Goal: Use online tool/utility: Utilize a website feature to perform a specific function

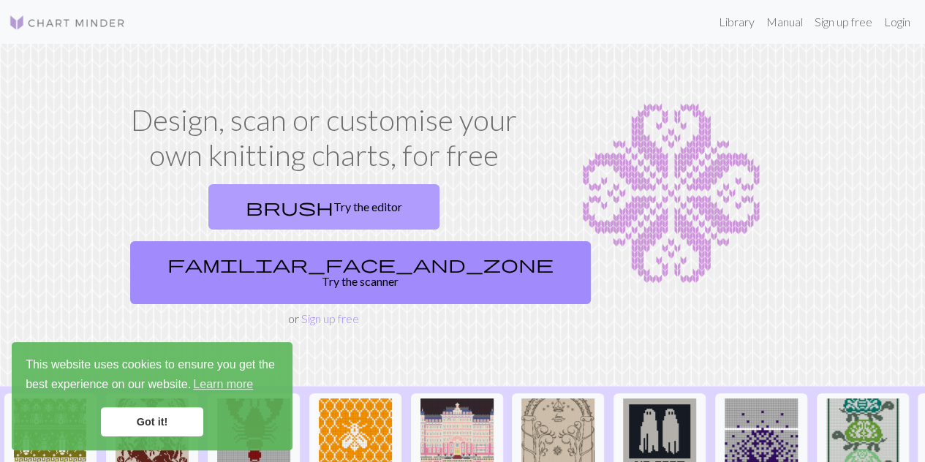
click at [211, 200] on link "brush Try the editor" at bounding box center [323, 206] width 231 height 45
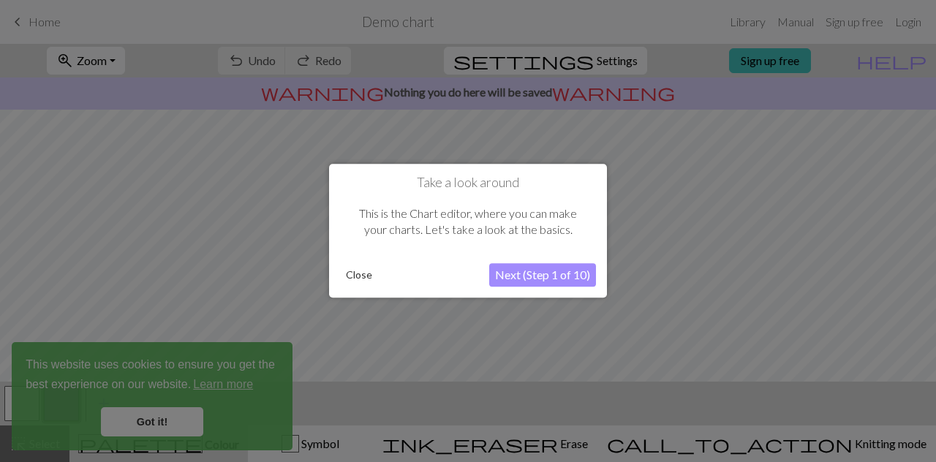
click at [347, 280] on button "Close" at bounding box center [359, 276] width 38 height 22
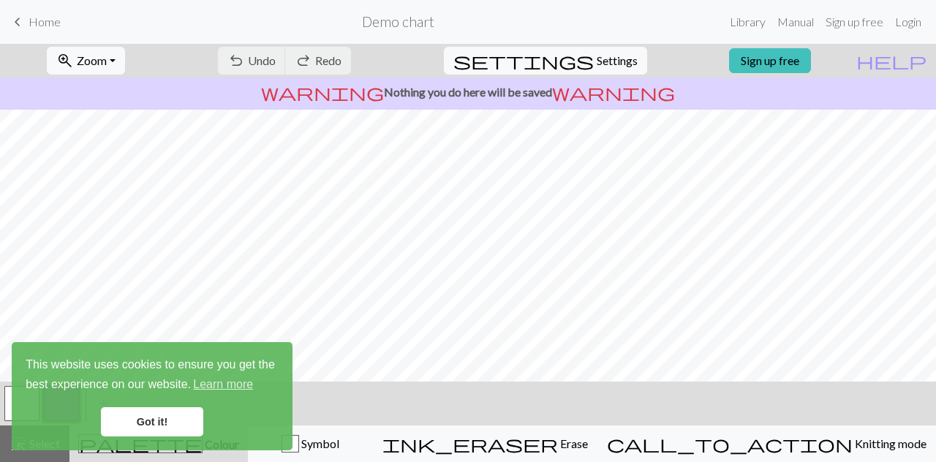
click at [165, 437] on div "This website uses cookies to ensure you get the best experience on our website.…" at bounding box center [152, 396] width 281 height 108
click at [165, 431] on link "Got it!" at bounding box center [152, 421] width 102 height 29
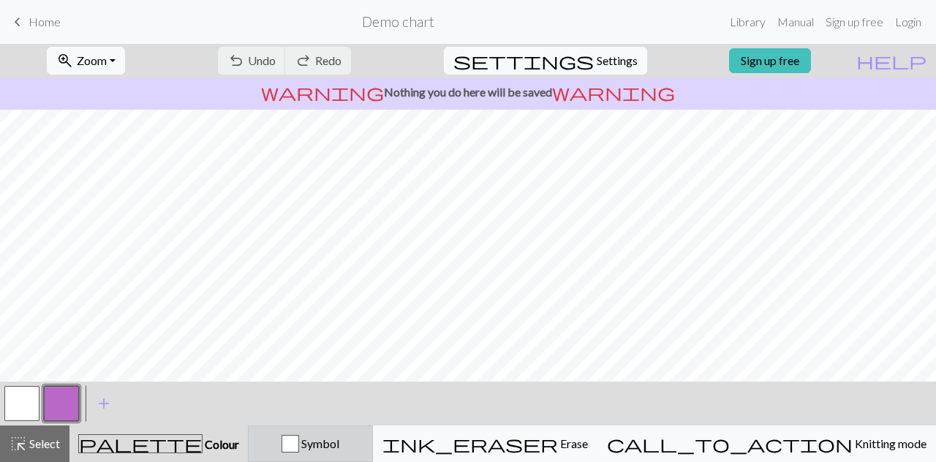
click at [339, 448] on span "Symbol" at bounding box center [319, 444] width 40 height 14
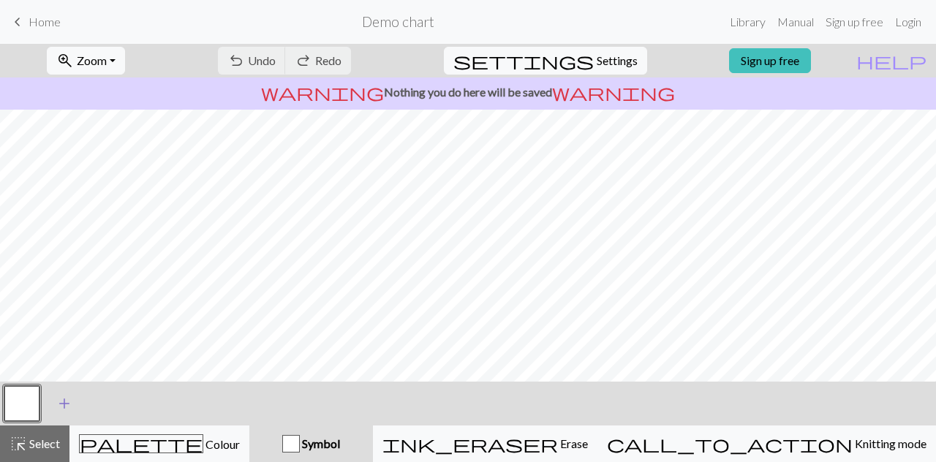
click at [60, 399] on span "add" at bounding box center [65, 404] width 18 height 20
click at [23, 402] on button "button" at bounding box center [21, 403] width 35 height 35
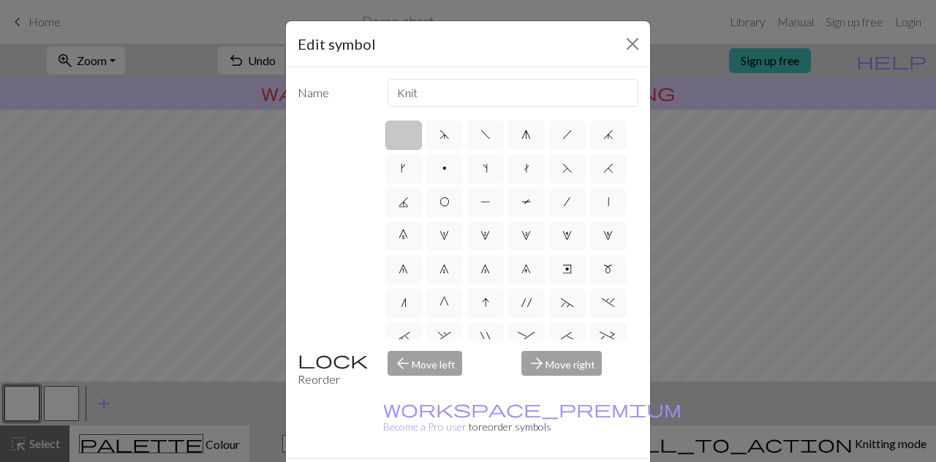
click at [53, 405] on div "Edit symbol Name Knit d f g h j k p s t F H J O P T / | 0 1 2 3 4 5 6 7 8 9 e m…" at bounding box center [468, 231] width 936 height 462
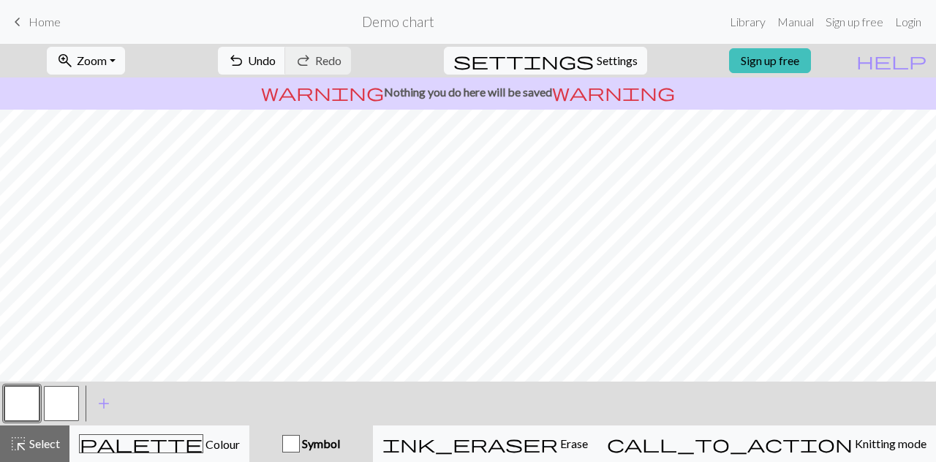
click at [53, 405] on button "button" at bounding box center [61, 403] width 35 height 35
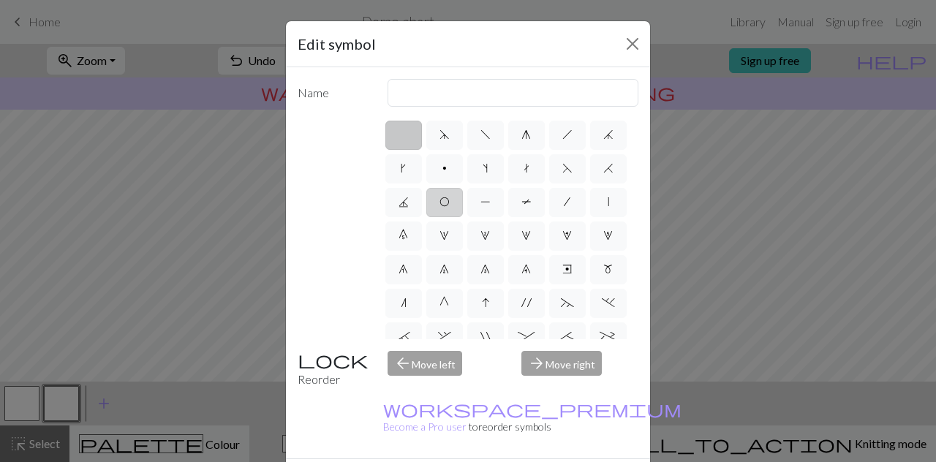
click at [450, 206] on span "O" at bounding box center [445, 202] width 10 height 12
click at [449, 203] on input "O" at bounding box center [445, 198] width 10 height 10
radio input "true"
type input "yo"
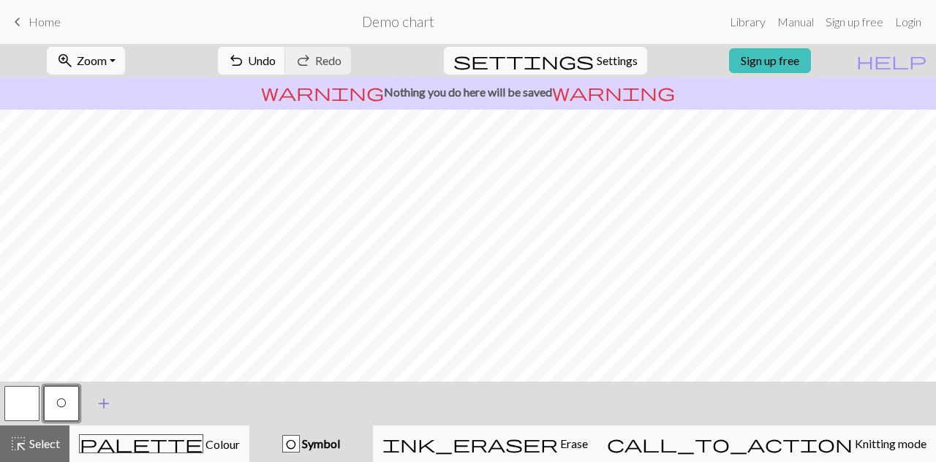
click at [98, 402] on span "add" at bounding box center [104, 404] width 18 height 20
click at [94, 402] on button "button" at bounding box center [100, 403] width 35 height 35
click at [93, 401] on button "button" at bounding box center [100, 403] width 35 height 35
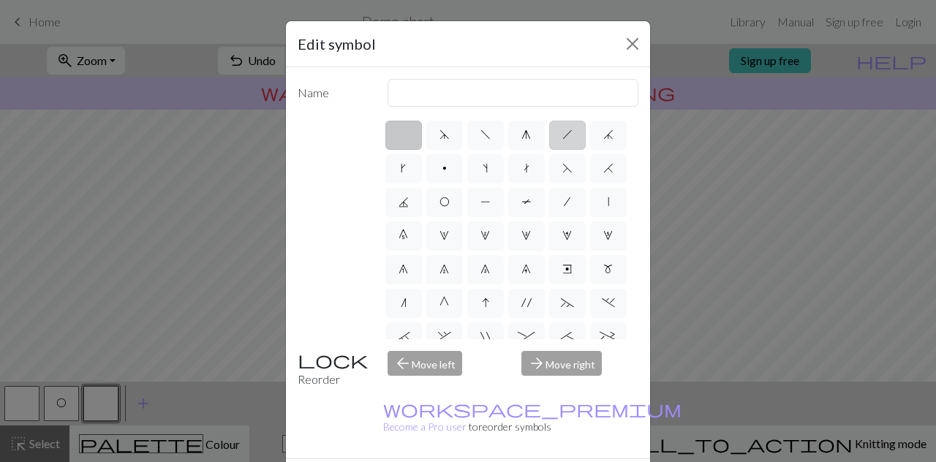
click at [559, 127] on label "h" at bounding box center [567, 135] width 37 height 29
click at [563, 127] on input "h" at bounding box center [568, 131] width 10 height 10
radio input "true"
type input "right leaning decrease"
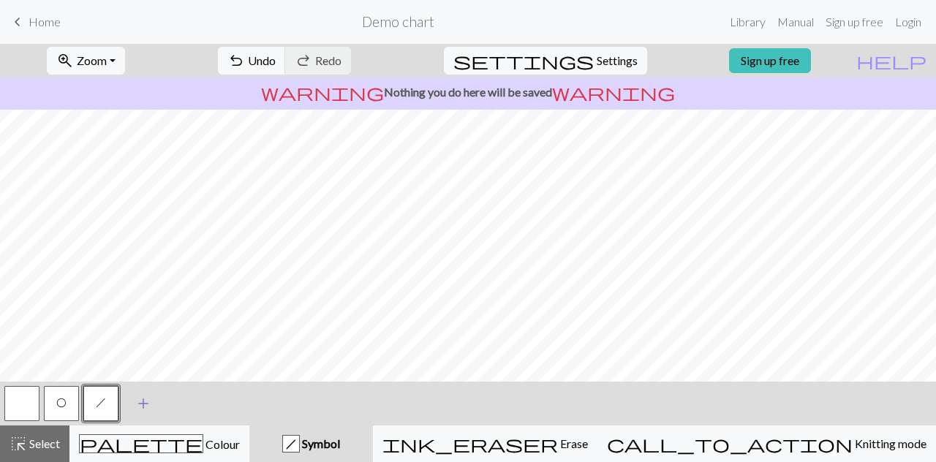
click at [140, 405] on span "add" at bounding box center [144, 404] width 18 height 20
click at [138, 397] on button "button" at bounding box center [140, 403] width 35 height 35
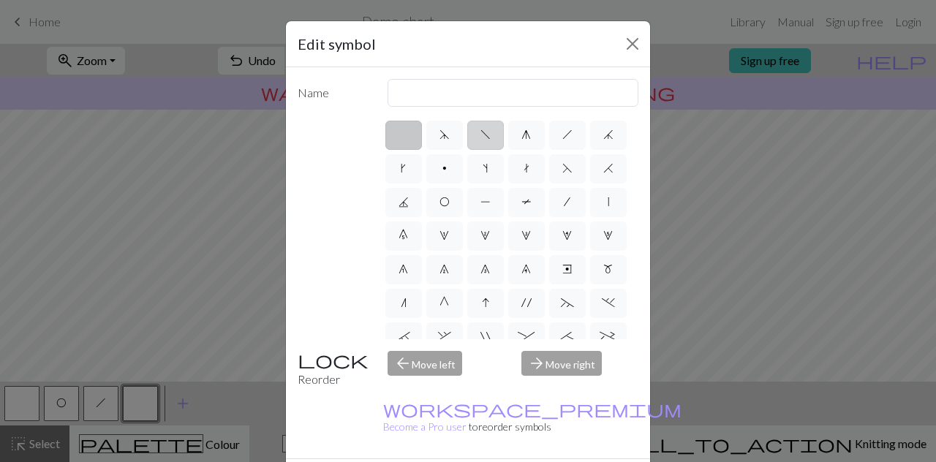
click at [470, 130] on label "f" at bounding box center [485, 135] width 37 height 29
click at [481, 130] on input "f" at bounding box center [486, 131] width 10 height 10
radio input "true"
type input "left leaning decrease"
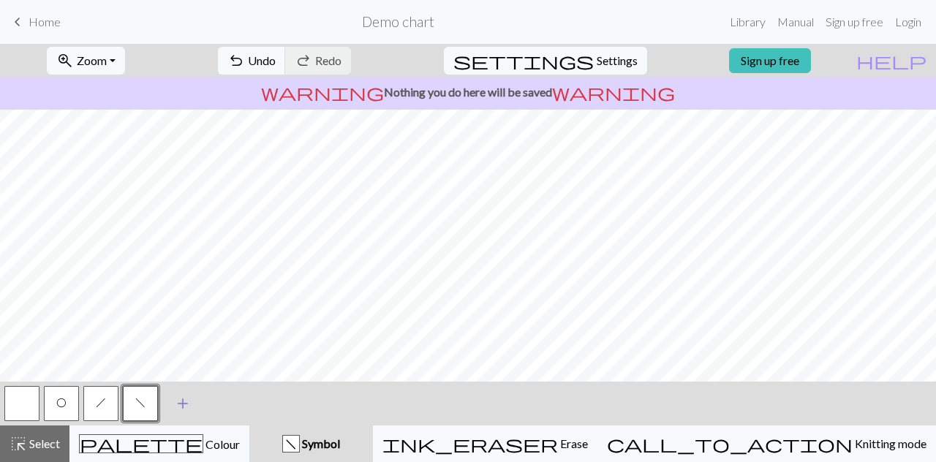
click at [173, 401] on button "add Add a symbol" at bounding box center [183, 404] width 37 height 37
drag, startPoint x: 158, startPoint y: 403, endPoint x: 170, endPoint y: 406, distance: 12.1
click at [170, 406] on div "O h f" at bounding box center [101, 404] width 198 height 40
click at [170, 406] on button "button" at bounding box center [179, 403] width 35 height 35
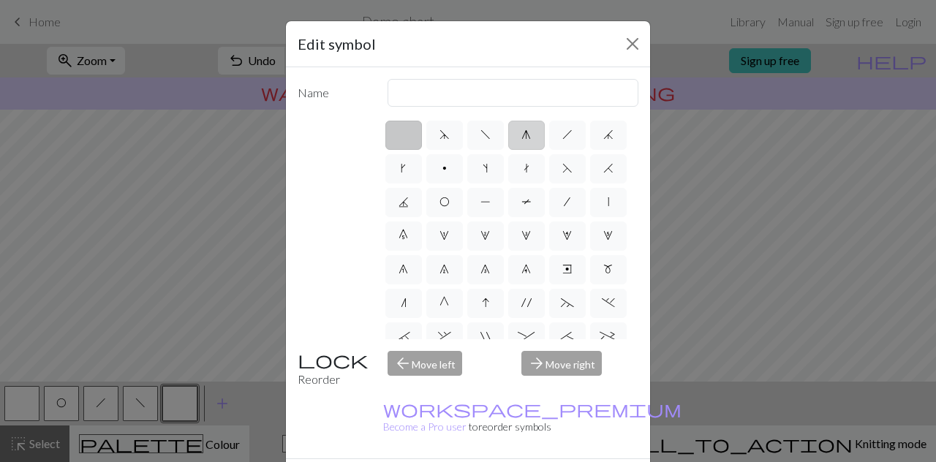
click at [522, 131] on span "g" at bounding box center [527, 135] width 10 height 12
click at [522, 131] on input "g" at bounding box center [527, 131] width 10 height 10
radio input "true"
type input "sk2p"
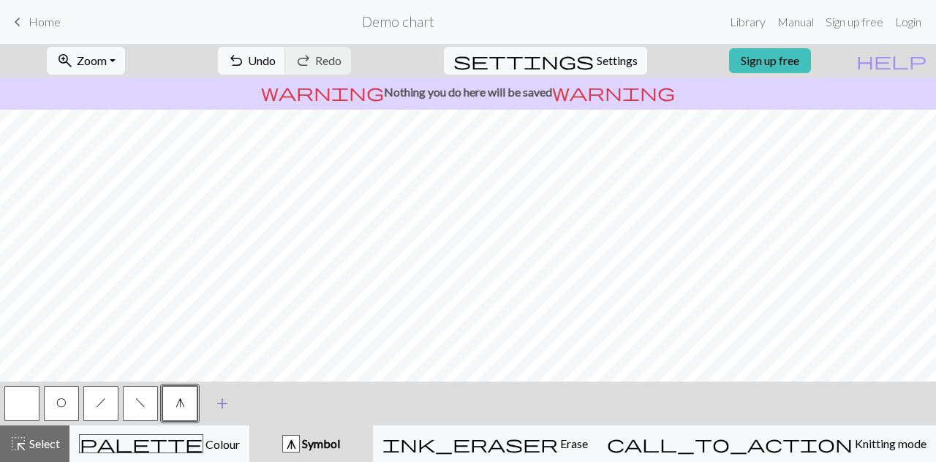
click at [218, 407] on span "add" at bounding box center [223, 404] width 18 height 20
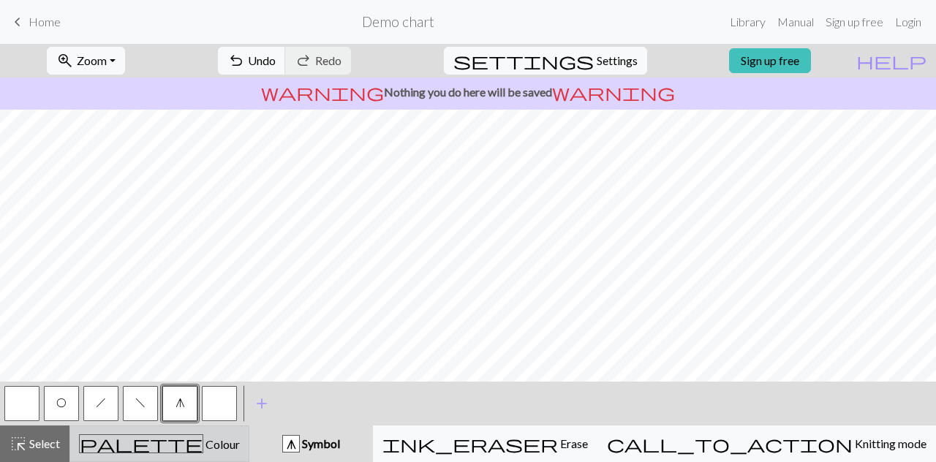
click at [203, 440] on span "Colour" at bounding box center [221, 444] width 37 height 14
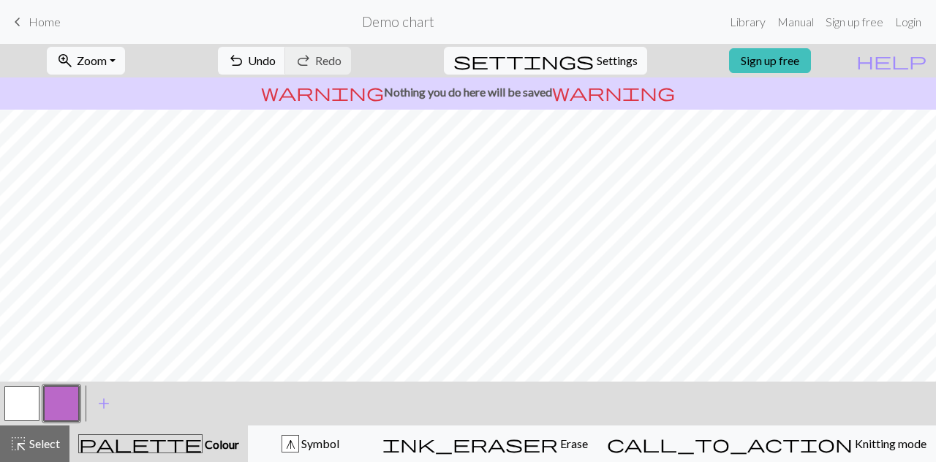
scroll to position [272, 0]
click at [581, 53] on button "settings Settings" at bounding box center [545, 61] width 203 height 28
select select "aran"
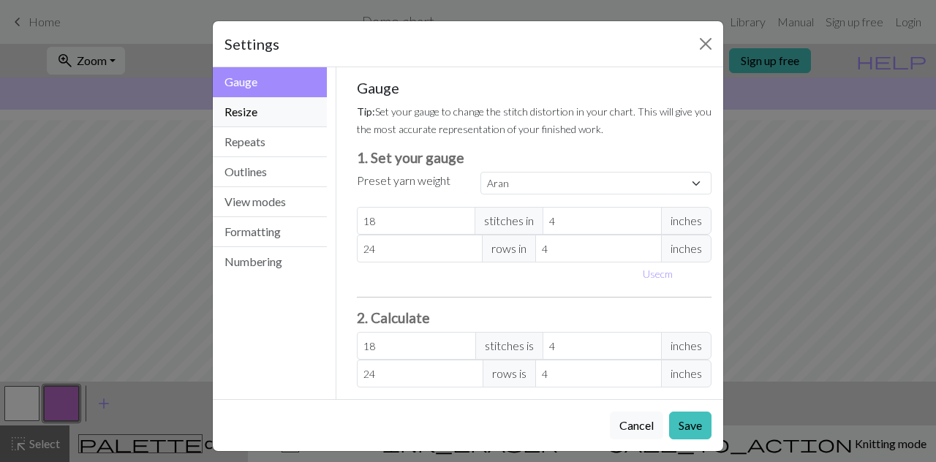
click at [288, 109] on button "Resize" at bounding box center [270, 112] width 114 height 30
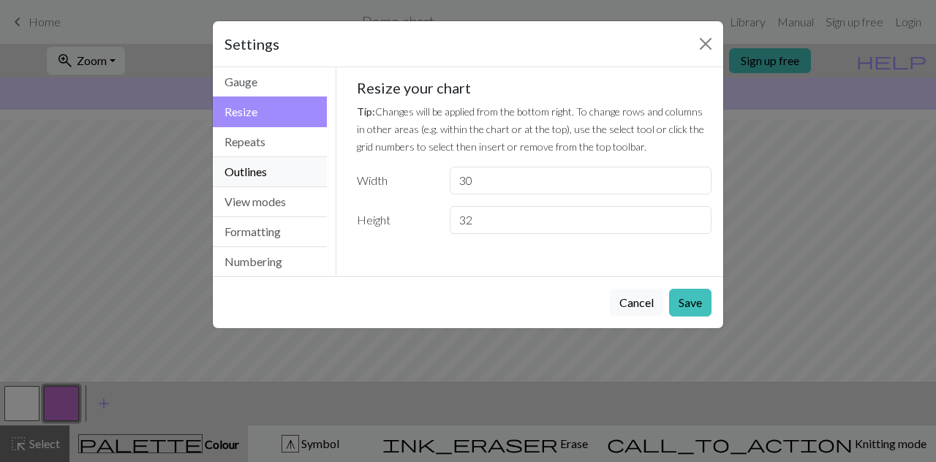
click at [279, 163] on button "Outlines" at bounding box center [270, 172] width 114 height 30
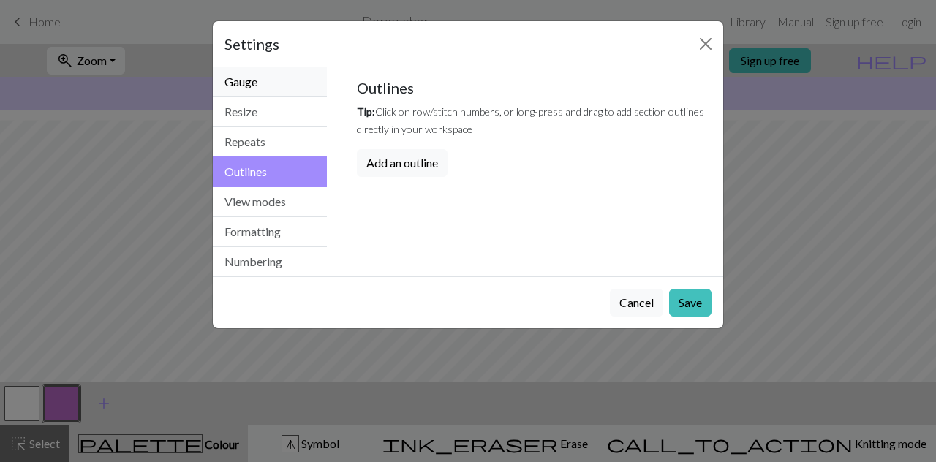
click at [286, 86] on button "Gauge" at bounding box center [270, 82] width 114 height 30
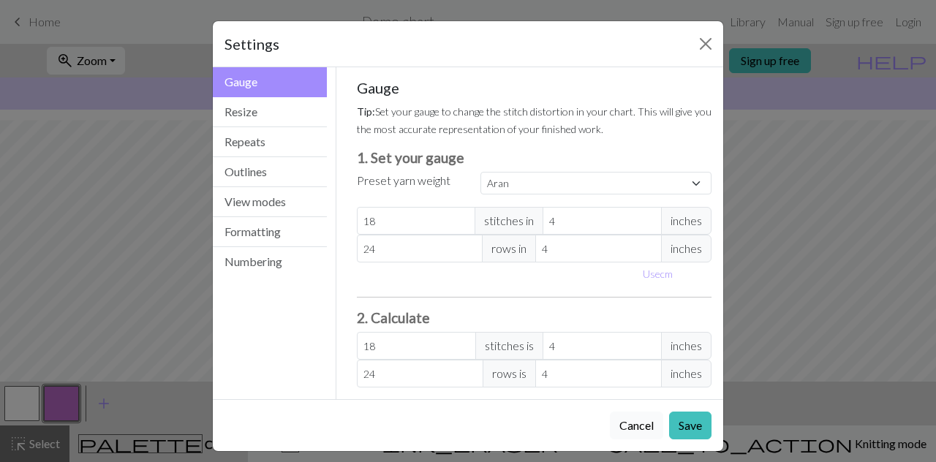
drag, startPoint x: 612, startPoint y: 425, endPoint x: 626, endPoint y: 424, distance: 14.7
click at [626, 424] on button "Cancel" at bounding box center [636, 426] width 53 height 28
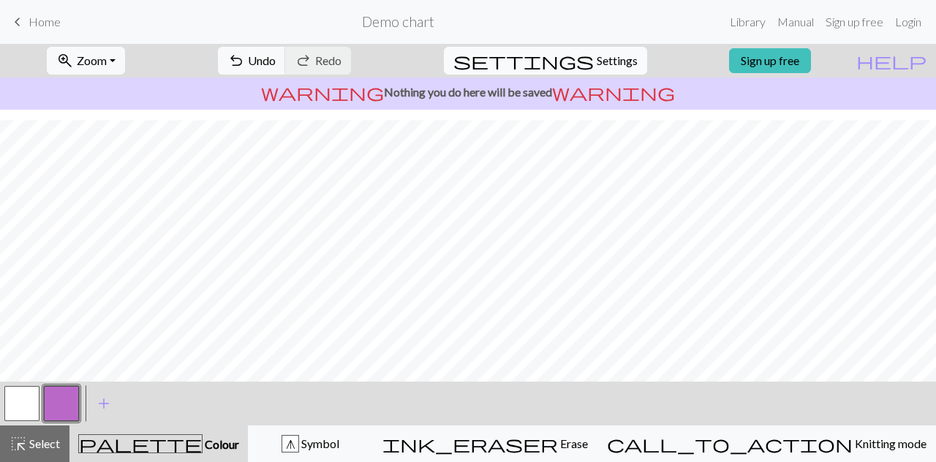
click at [612, 59] on span "Settings" at bounding box center [617, 61] width 41 height 18
select select "aran"
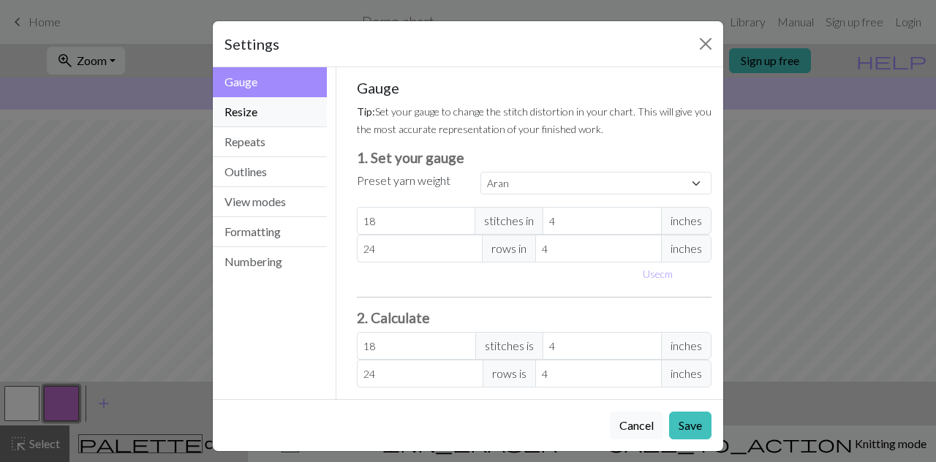
click at [288, 115] on button "Resize" at bounding box center [270, 112] width 114 height 30
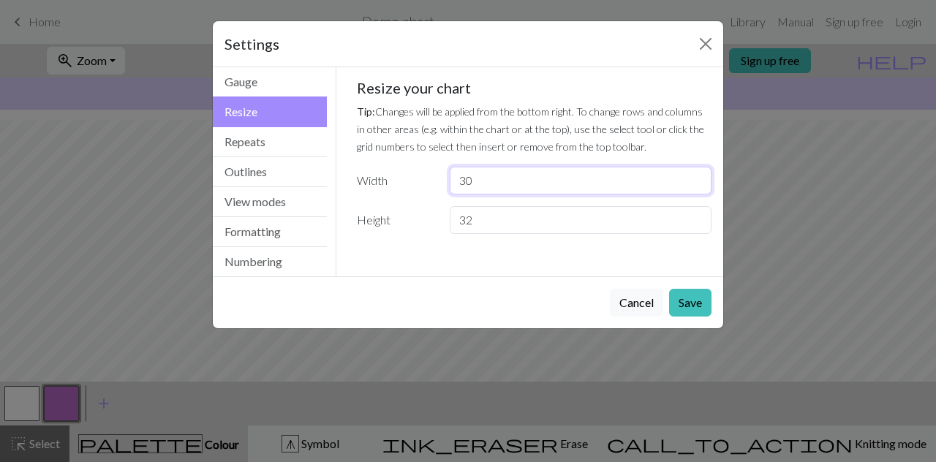
click at [514, 172] on input "30" at bounding box center [581, 181] width 262 height 28
drag, startPoint x: 514, startPoint y: 172, endPoint x: 424, endPoint y: 163, distance: 90.4
click at [424, 163] on div "Resize your chart Tip: Changes will be applied from the bottom right. To change…" at bounding box center [535, 156] width 356 height 155
type input "32"
click at [692, 302] on button "Save" at bounding box center [690, 303] width 42 height 28
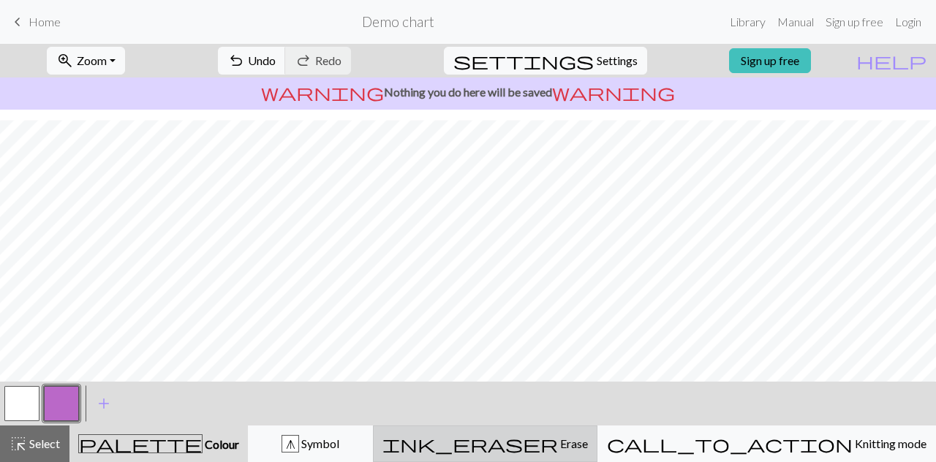
click at [588, 437] on span "Erase" at bounding box center [573, 444] width 30 height 14
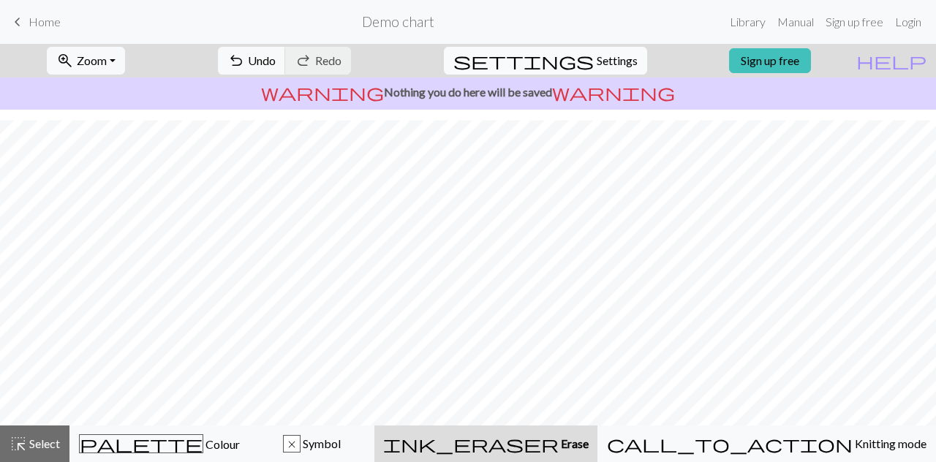
click at [597, 64] on span "Settings" at bounding box center [617, 61] width 41 height 18
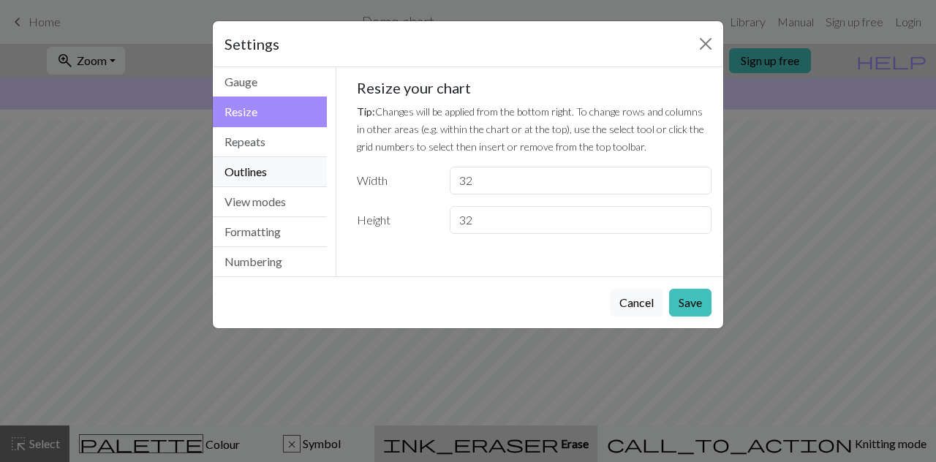
click at [260, 160] on button "Outlines" at bounding box center [270, 172] width 114 height 30
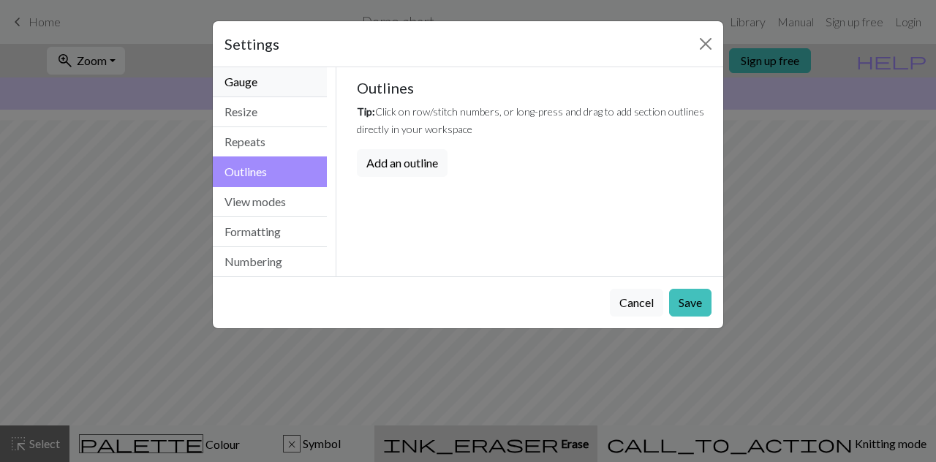
click at [288, 86] on button "Gauge" at bounding box center [270, 82] width 114 height 30
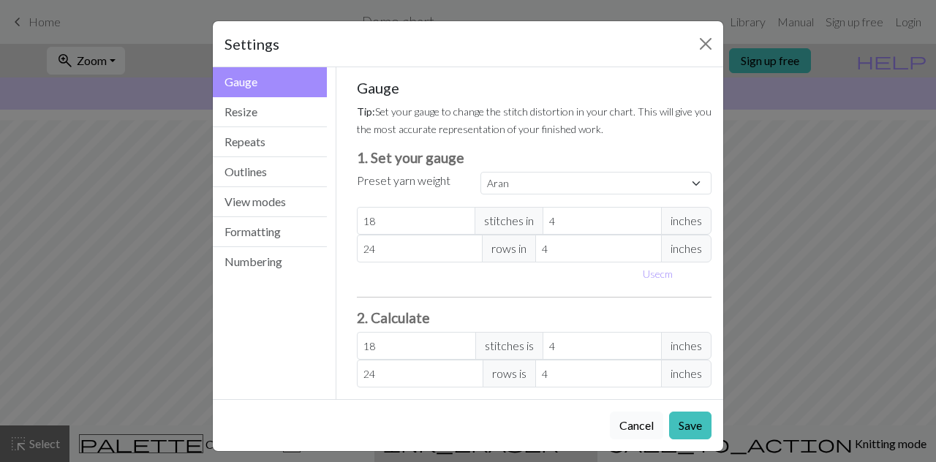
click at [610, 418] on button "Cancel" at bounding box center [636, 426] width 53 height 28
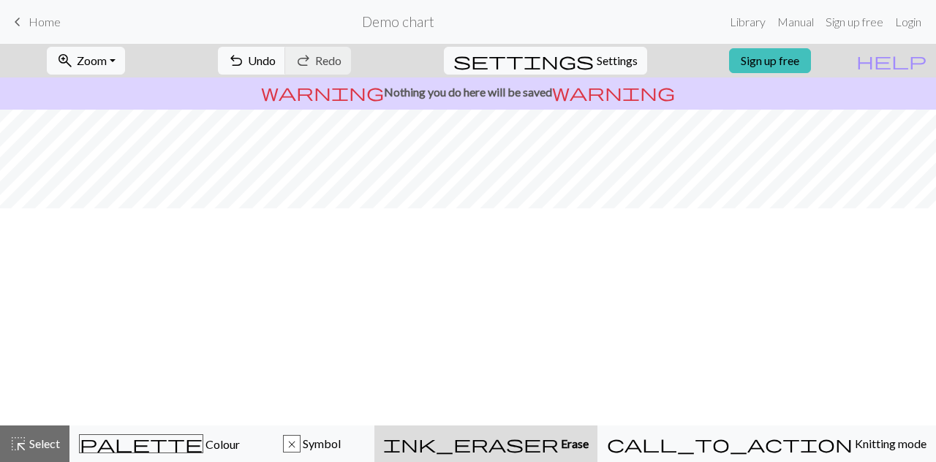
scroll to position [0, 0]
click at [286, 47] on button "undo Undo Undo" at bounding box center [252, 61] width 68 height 28
click at [375, 456] on button "x Symbol" at bounding box center [311, 444] width 125 height 37
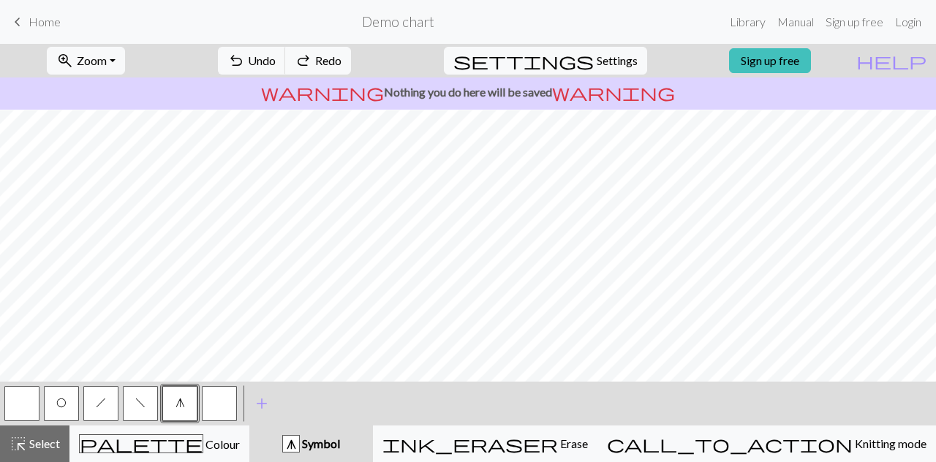
click at [23, 412] on button "button" at bounding box center [21, 403] width 35 height 35
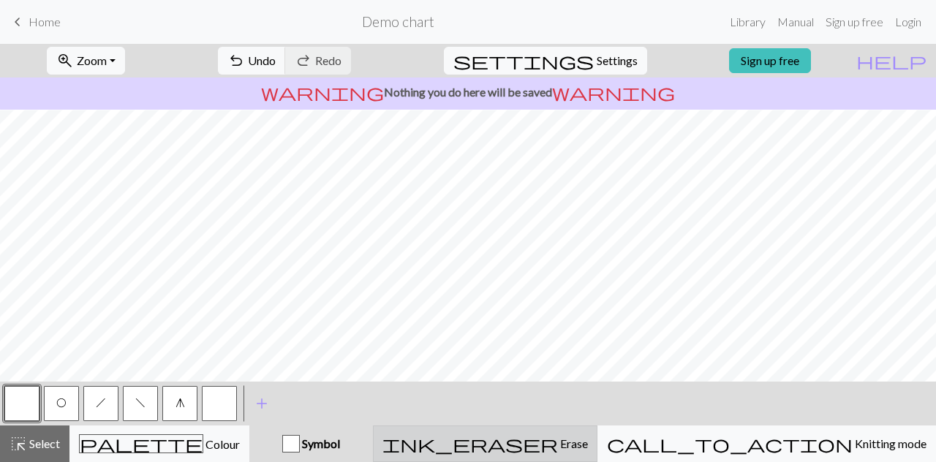
click at [582, 446] on div "ink_eraser Erase Erase" at bounding box center [486, 444] width 206 height 18
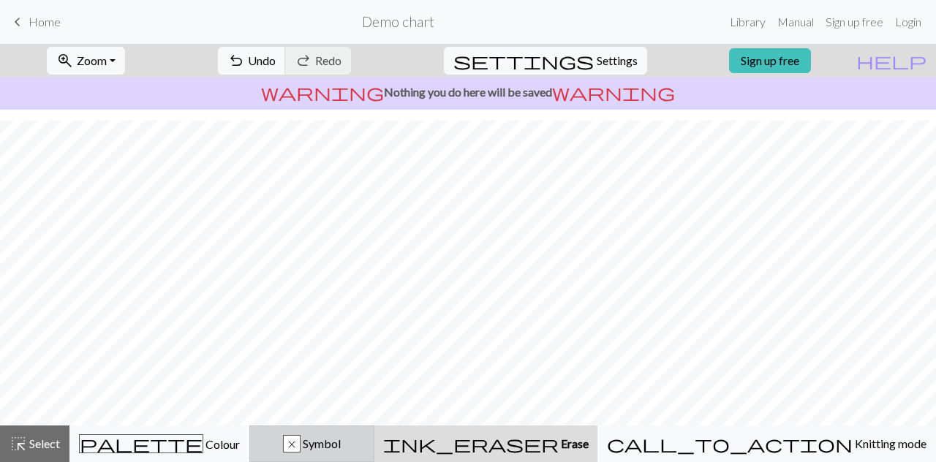
click at [326, 445] on div "x Symbol" at bounding box center [312, 444] width 106 height 18
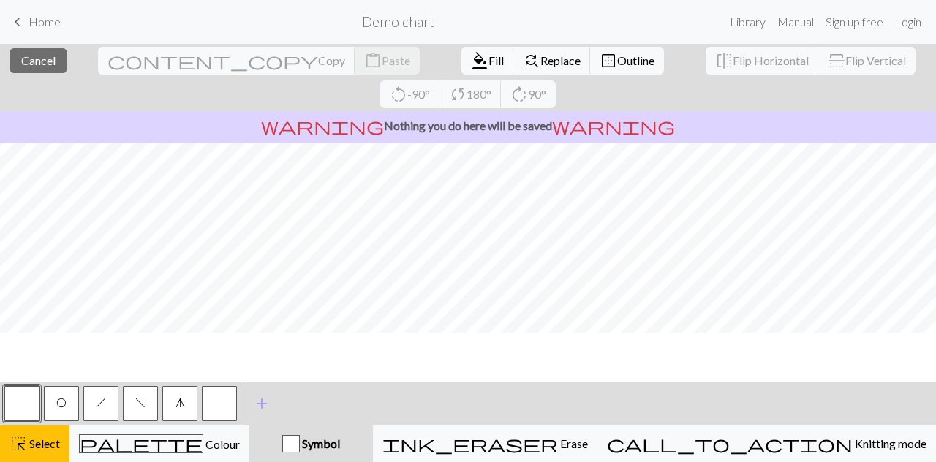
scroll to position [0, 0]
click at [47, 52] on button "close Cancel" at bounding box center [39, 60] width 58 height 25
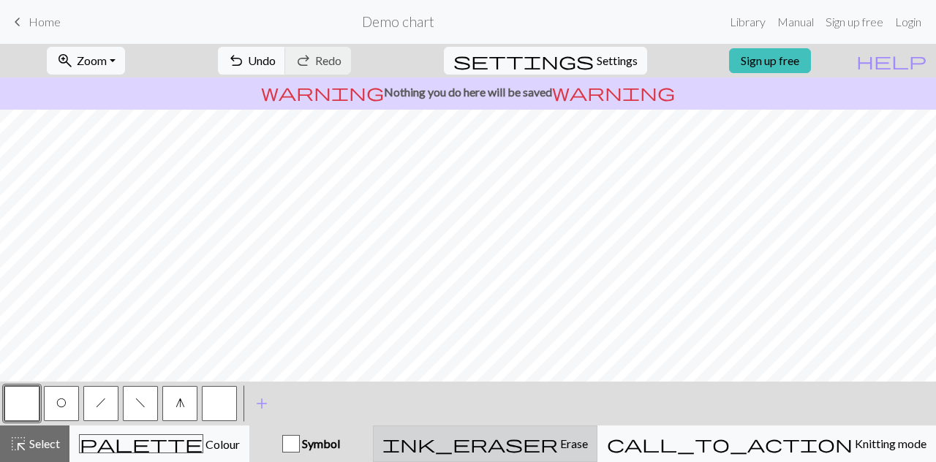
click at [546, 437] on div "ink_eraser Erase Erase" at bounding box center [486, 444] width 206 height 18
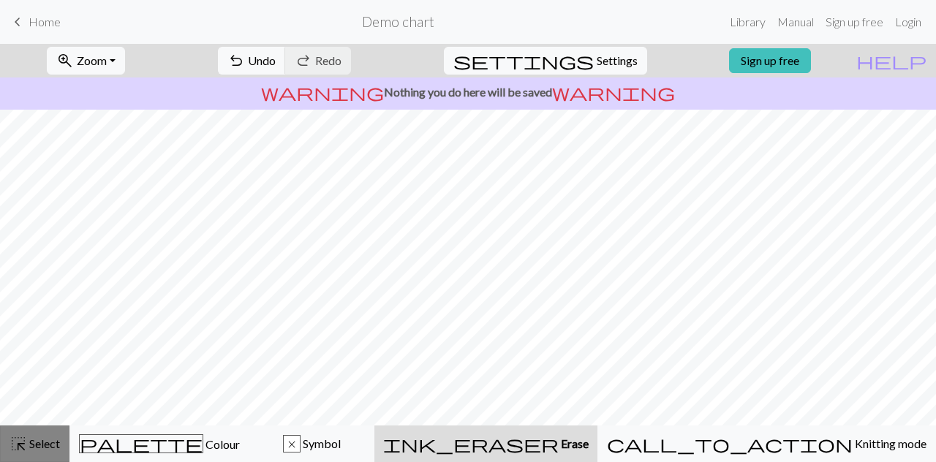
click at [36, 454] on button "highlight_alt Select Select" at bounding box center [34, 444] width 69 height 37
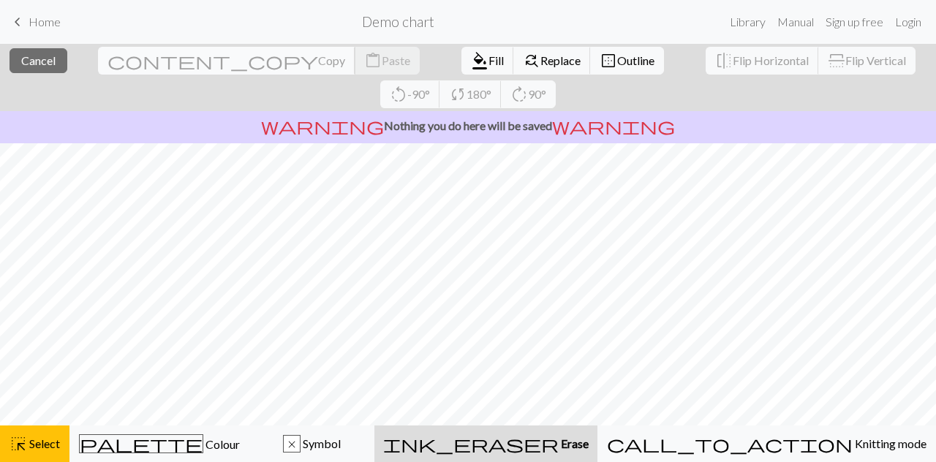
click at [122, 50] on button "content_copy Copy" at bounding box center [227, 61] width 258 height 28
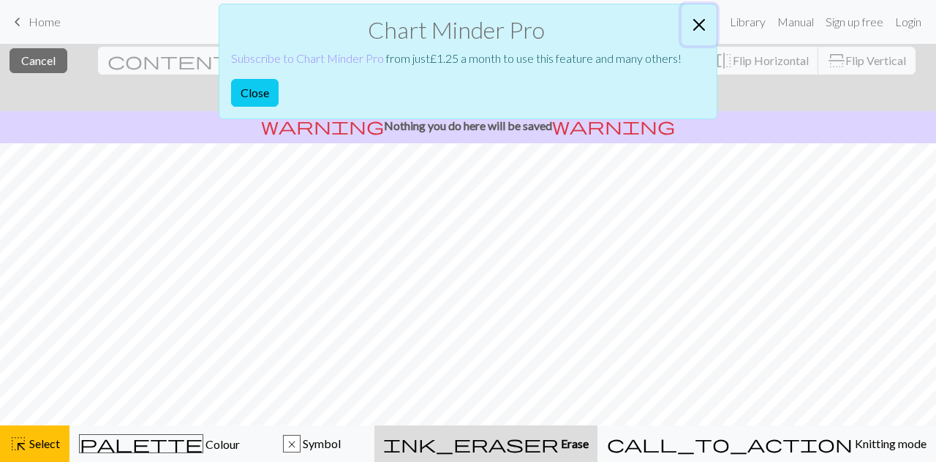
click at [707, 15] on button "Close" at bounding box center [699, 24] width 35 height 41
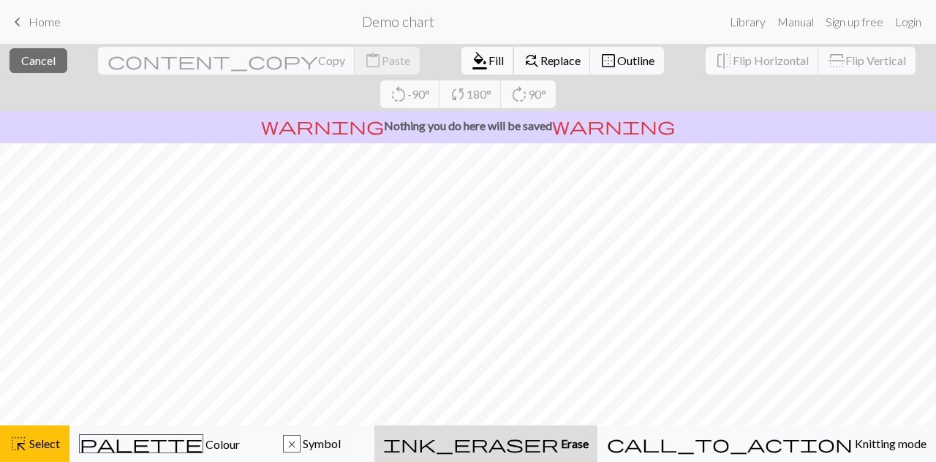
click at [489, 61] on span "Fill" at bounding box center [496, 60] width 15 height 14
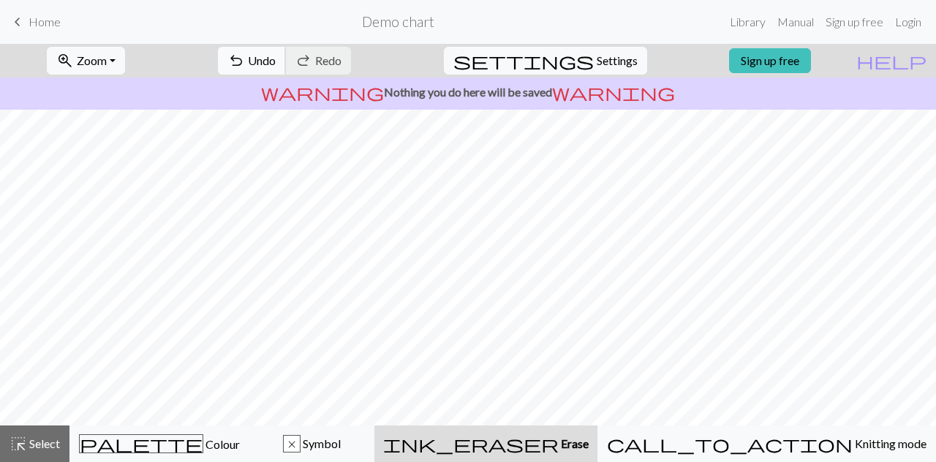
click at [276, 61] on span "Undo" at bounding box center [262, 60] width 28 height 14
click at [26, 429] on button "highlight_alt Select Select" at bounding box center [34, 444] width 69 height 37
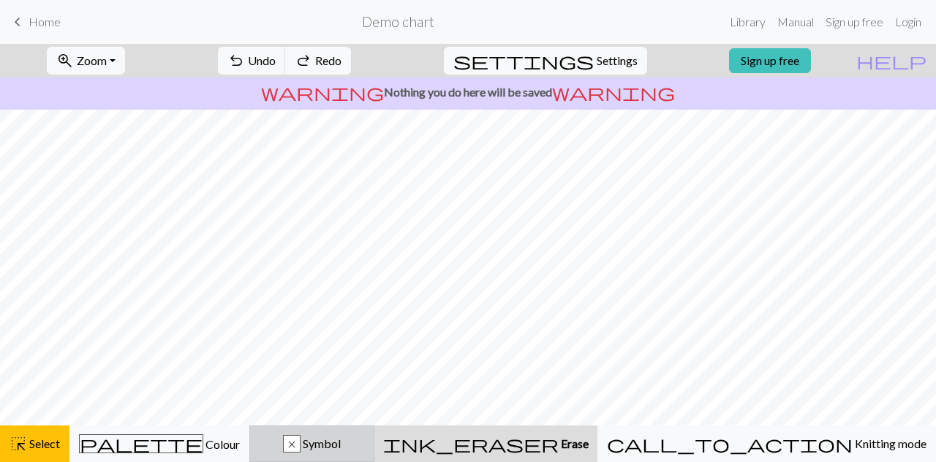
click at [334, 431] on button "x Symbol" at bounding box center [311, 444] width 125 height 37
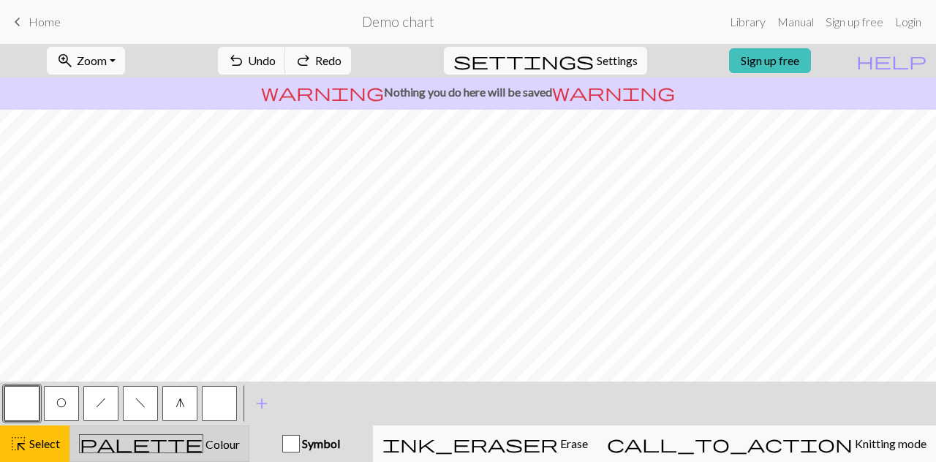
click at [249, 429] on button "palette Colour Colour" at bounding box center [159, 444] width 180 height 37
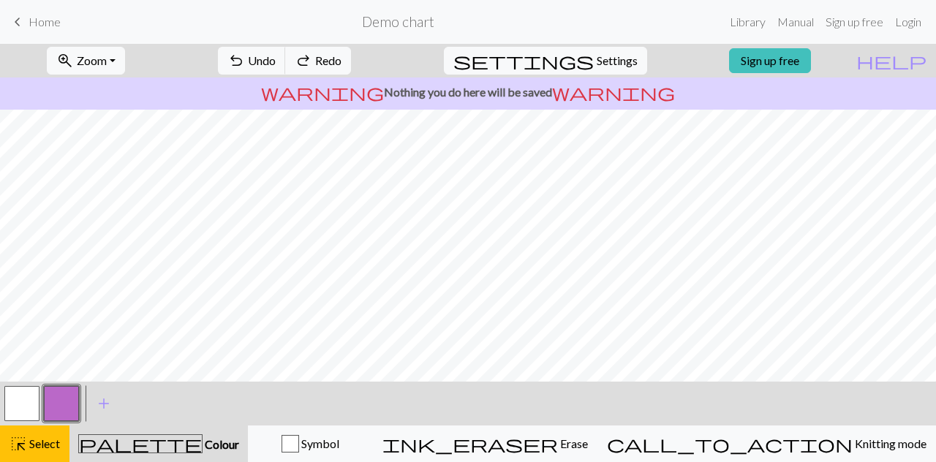
click at [29, 396] on button "button" at bounding box center [21, 403] width 35 height 35
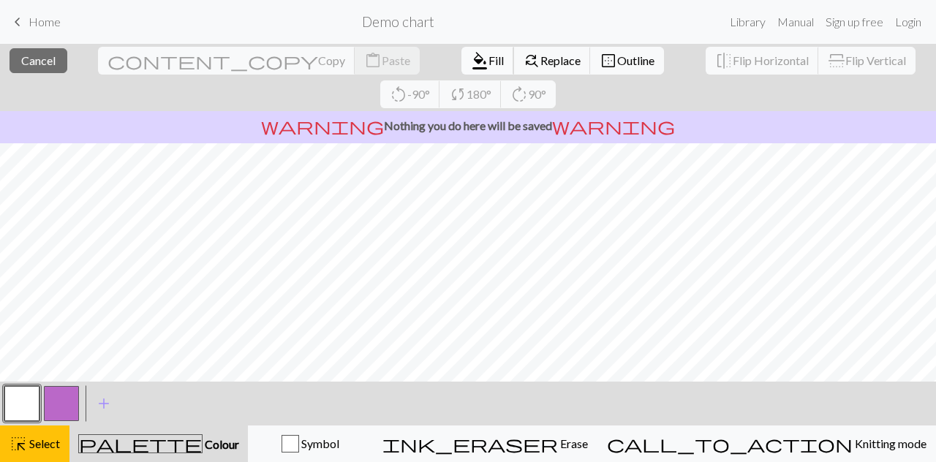
click at [471, 59] on span "format_color_fill" at bounding box center [480, 60] width 18 height 20
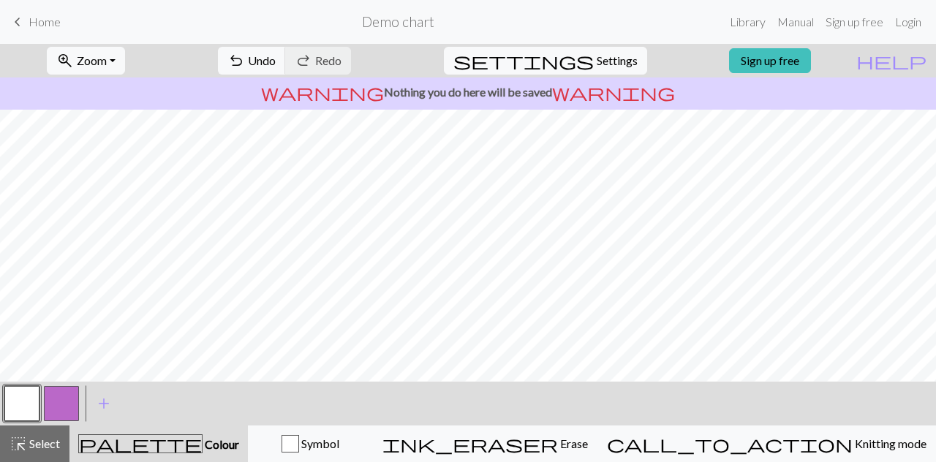
scroll to position [202, 0]
click at [19, 447] on span "highlight_alt" at bounding box center [19, 444] width 18 height 20
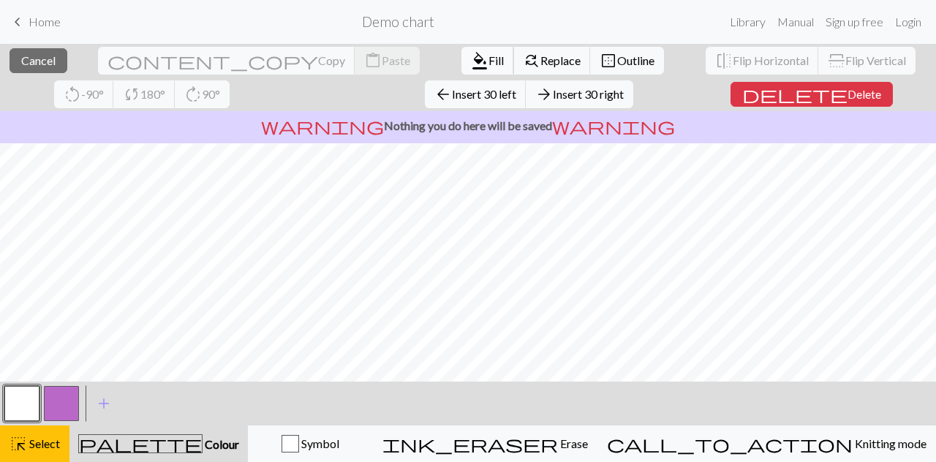
click at [471, 65] on span "format_color_fill" at bounding box center [480, 60] width 18 height 20
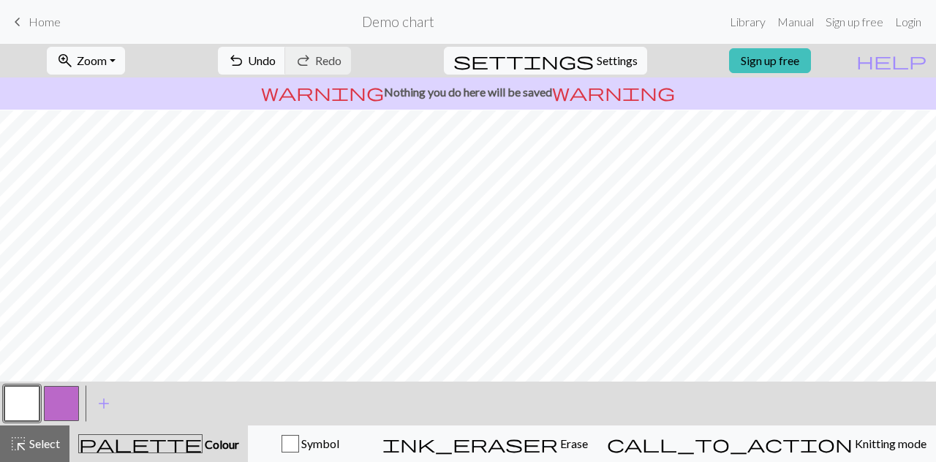
scroll to position [148, 0]
click at [581, 61] on button "settings Settings" at bounding box center [545, 61] width 203 height 28
select select "aran"
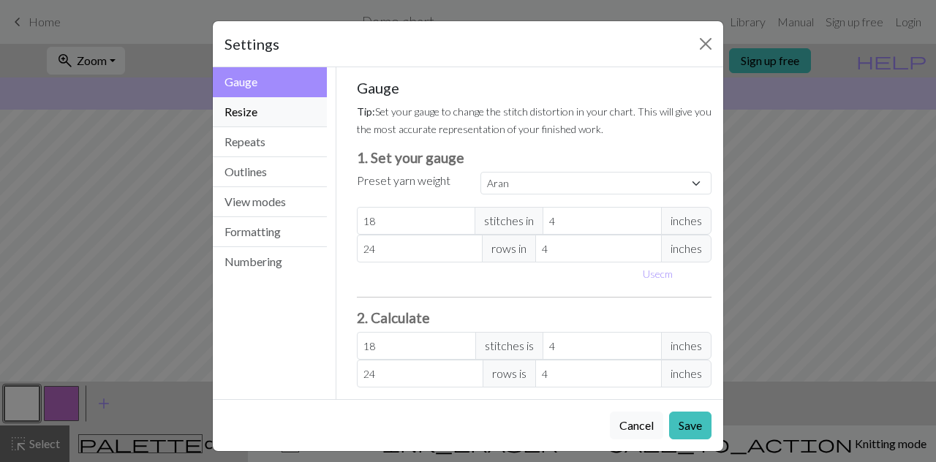
click at [293, 101] on button "Resize" at bounding box center [270, 112] width 114 height 30
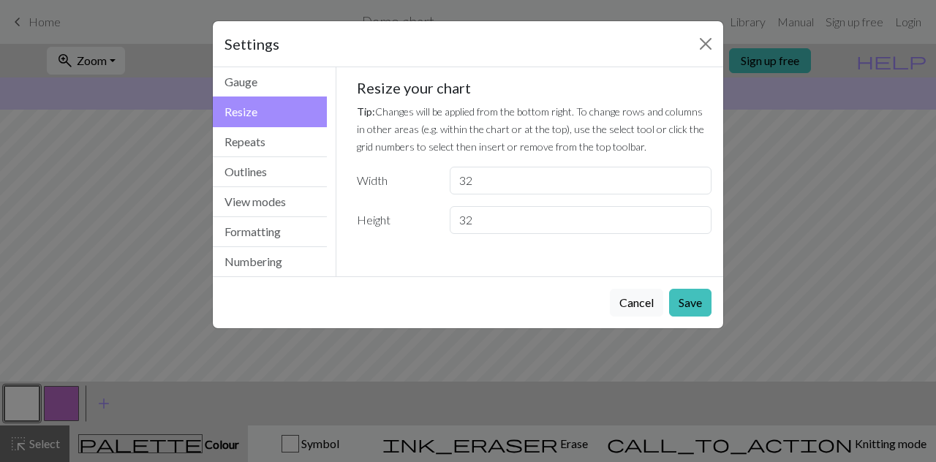
click at [293, 101] on button "Resize" at bounding box center [270, 112] width 114 height 31
click at [527, 228] on input "32" at bounding box center [581, 220] width 262 height 28
type input "3"
type input "12"
click at [696, 304] on button "Save" at bounding box center [690, 303] width 42 height 28
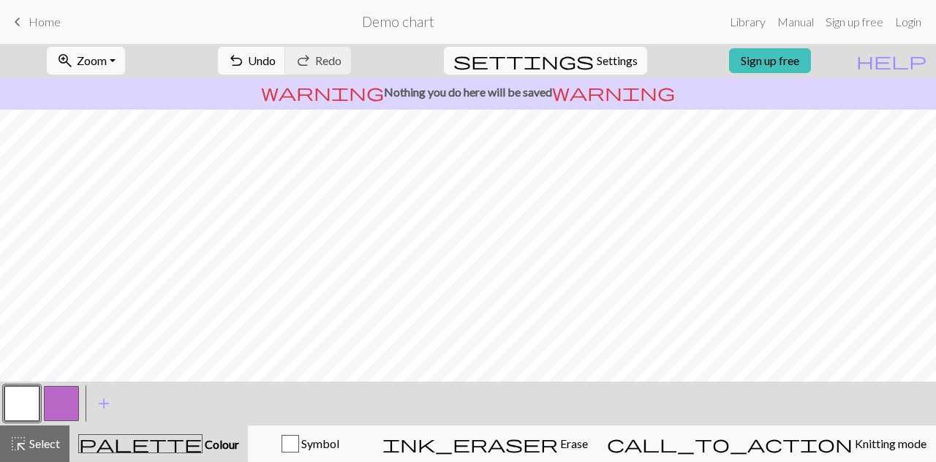
scroll to position [0, 0]
click at [52, 390] on button "button" at bounding box center [61, 403] width 35 height 35
click at [61, 442] on button "highlight_alt Select Select" at bounding box center [34, 444] width 69 height 37
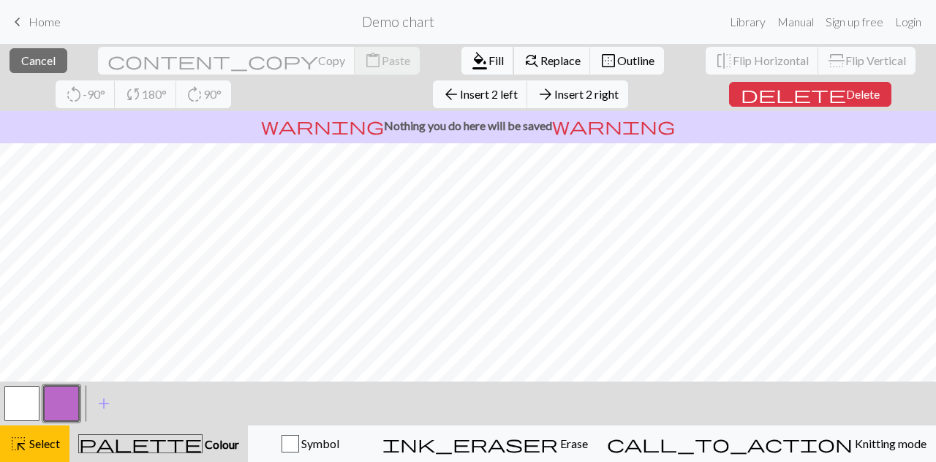
click at [471, 58] on span "format_color_fill" at bounding box center [480, 60] width 18 height 20
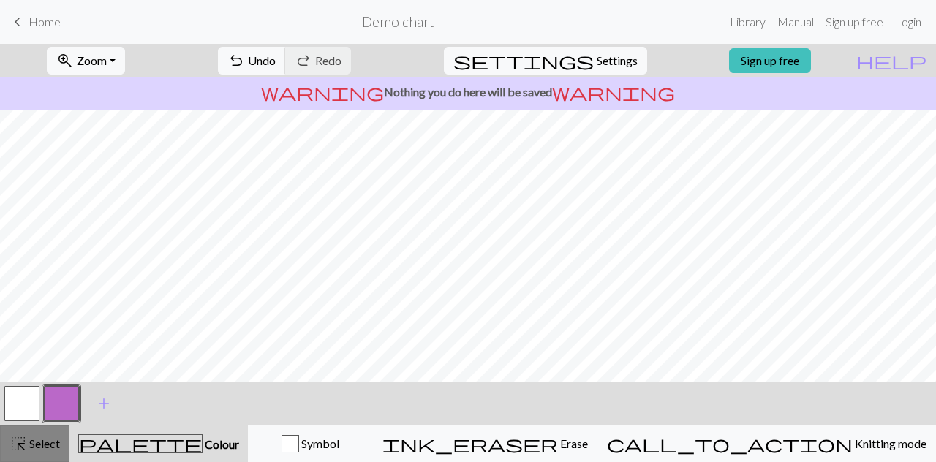
click at [32, 438] on span "Select" at bounding box center [43, 444] width 33 height 14
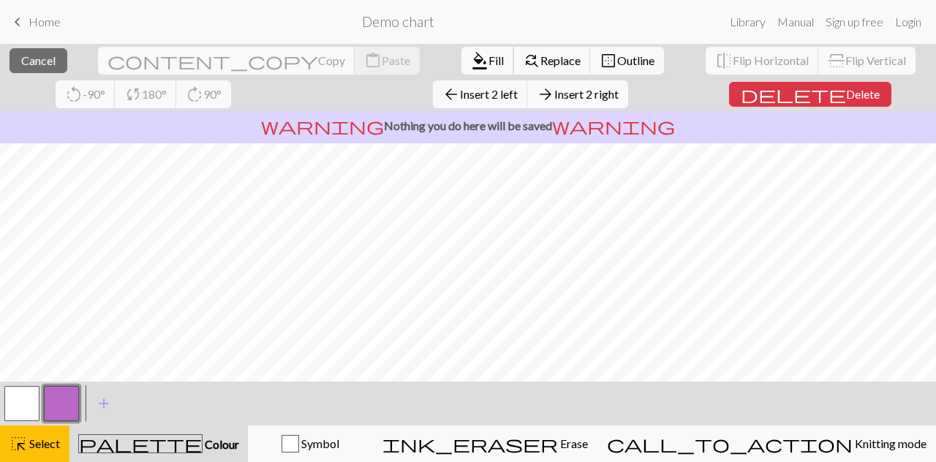
click at [471, 64] on span "format_color_fill" at bounding box center [480, 60] width 18 height 20
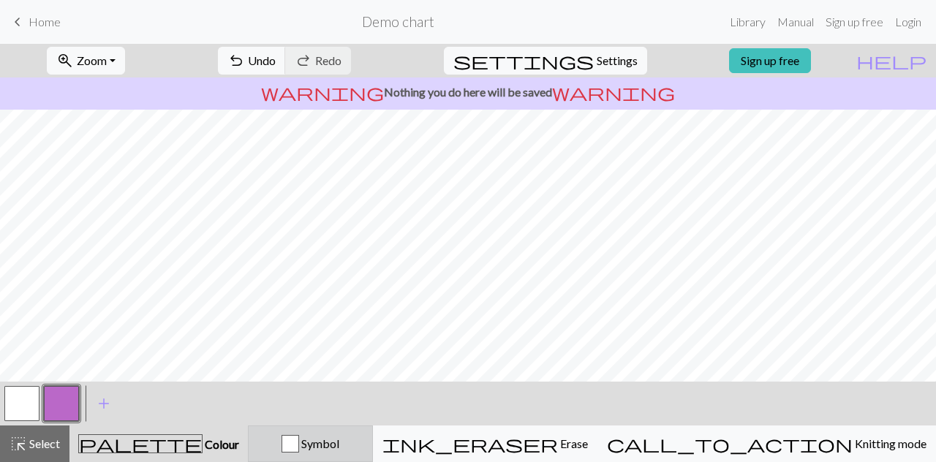
click at [373, 434] on button "Symbol" at bounding box center [310, 444] width 125 height 37
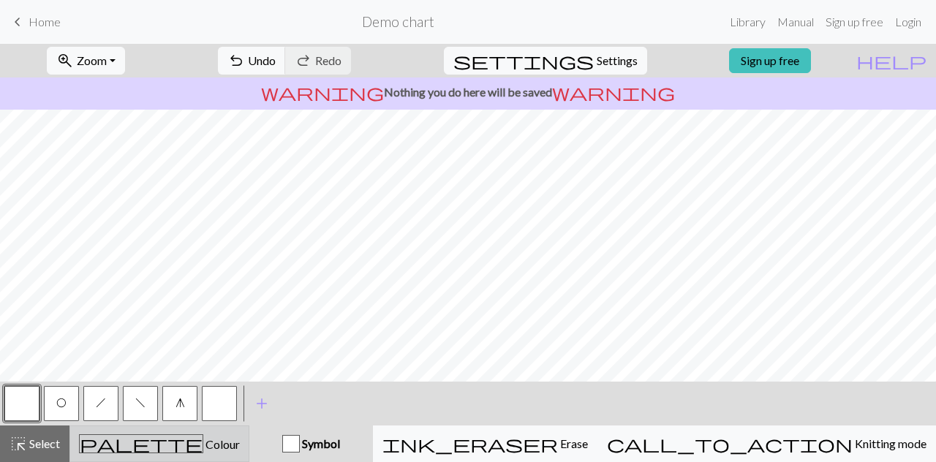
click at [240, 438] on div "palette Colour Colour" at bounding box center [159, 444] width 161 height 19
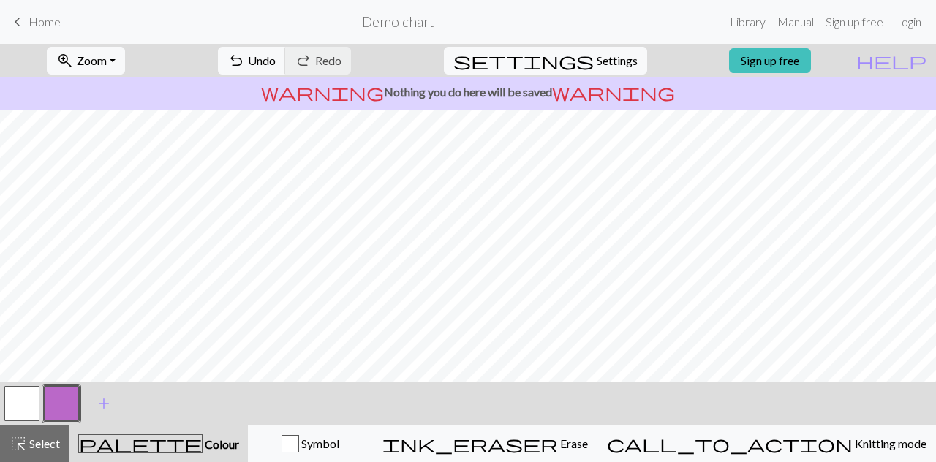
drag, startPoint x: 2, startPoint y: 393, endPoint x: 13, endPoint y: 397, distance: 11.8
click at [13, 397] on div at bounding box center [22, 404] width 40 height 40
click at [13, 397] on button "button" at bounding box center [21, 403] width 35 height 35
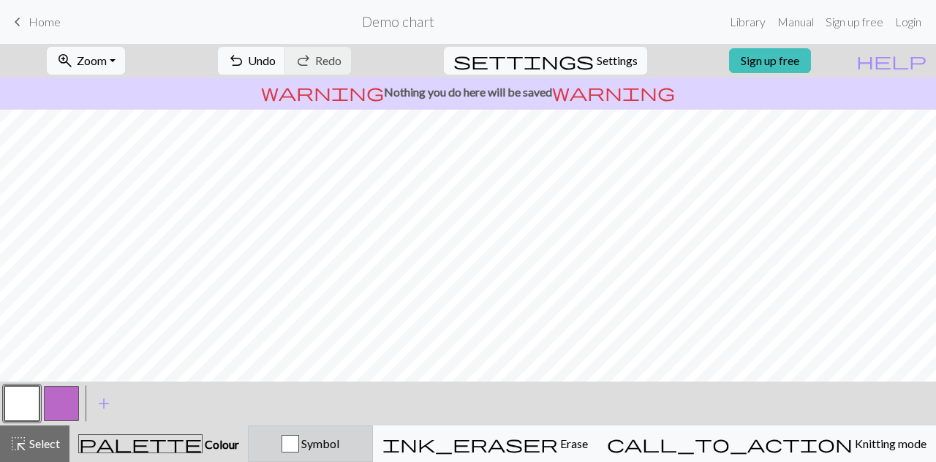
click at [364, 448] on div "Symbol" at bounding box center [311, 444] width 106 height 18
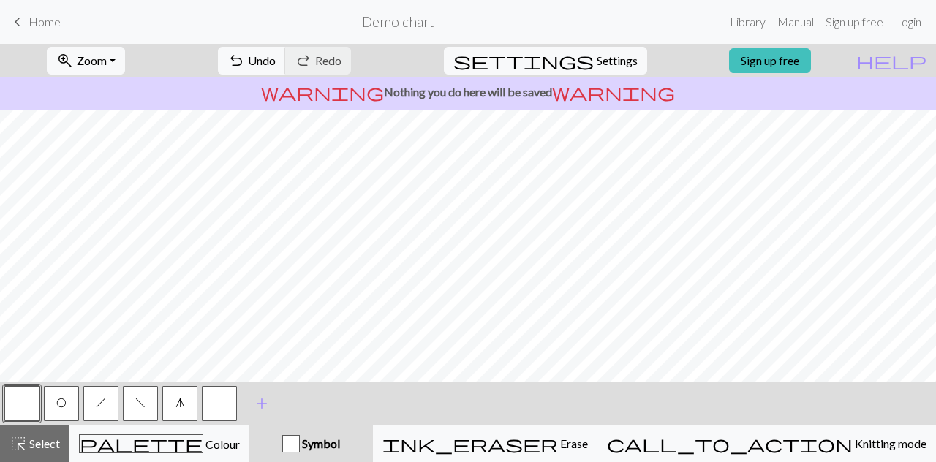
click at [118, 401] on button "h" at bounding box center [100, 403] width 35 height 35
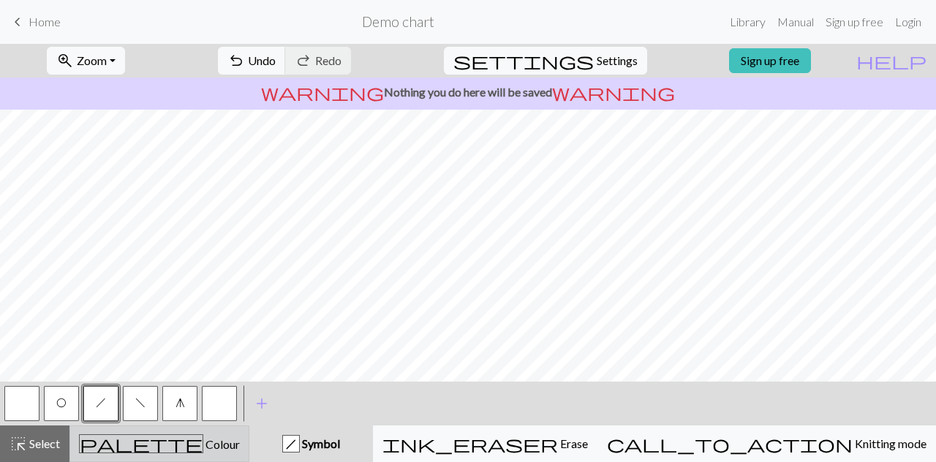
click at [221, 432] on button "palette Colour Colour" at bounding box center [159, 444] width 180 height 37
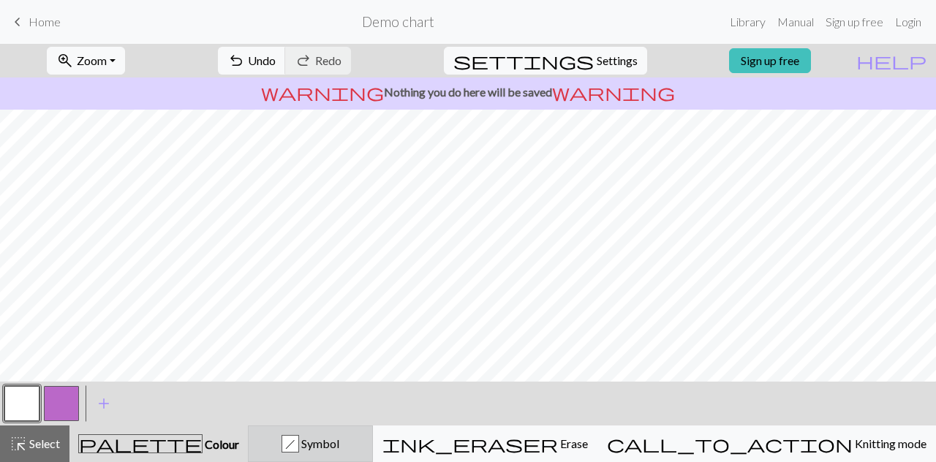
click at [364, 438] on div "h Symbol" at bounding box center [311, 444] width 106 height 18
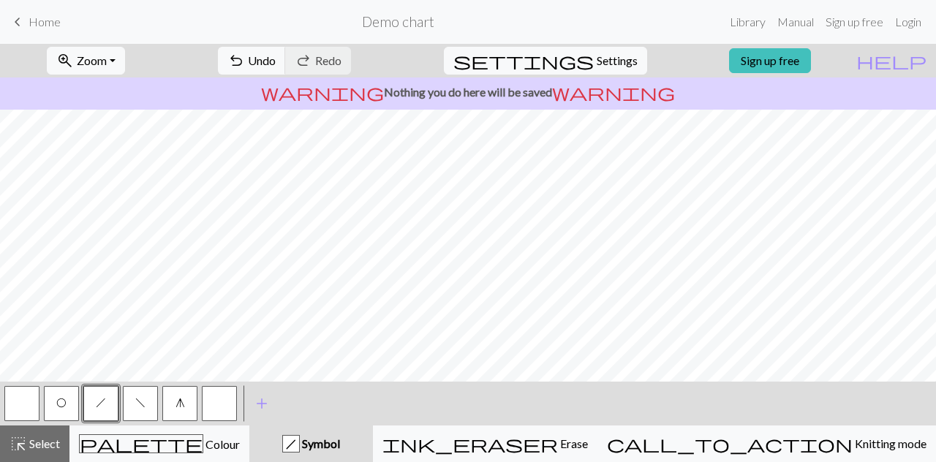
click at [107, 397] on button "h" at bounding box center [100, 403] width 35 height 35
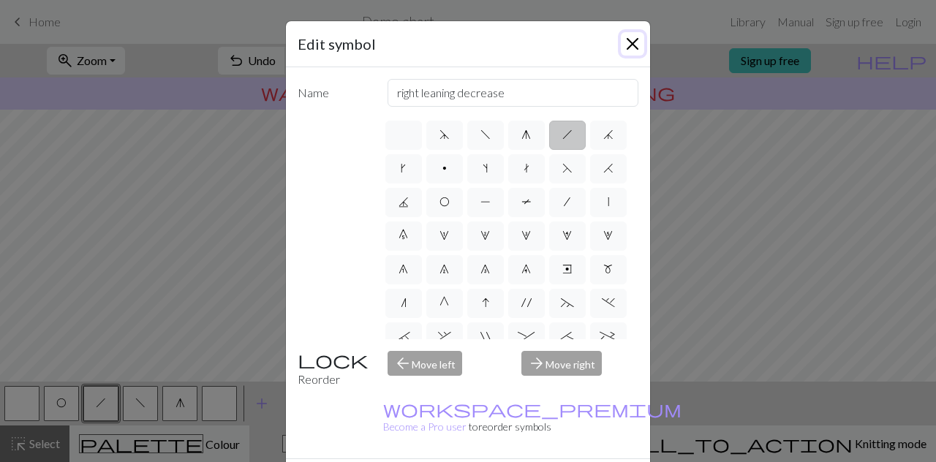
click at [628, 33] on button "Close" at bounding box center [632, 43] width 23 height 23
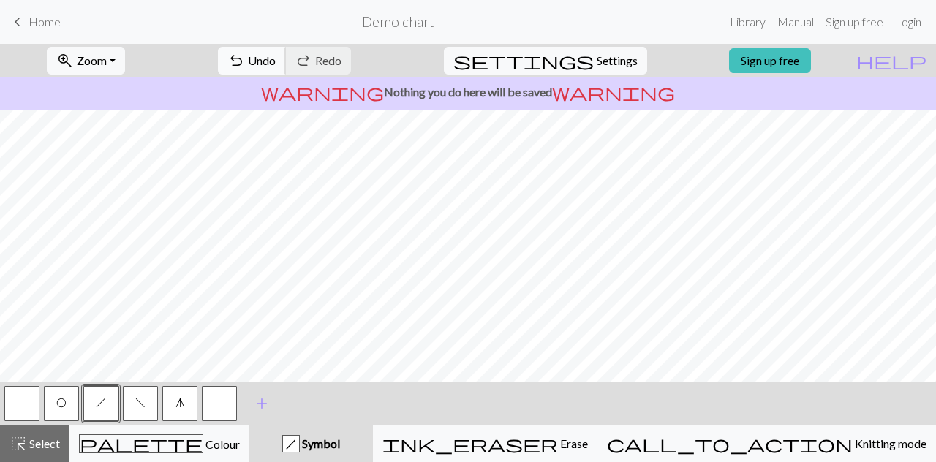
click at [286, 64] on button "undo Undo Undo" at bounding box center [252, 61] width 68 height 28
click at [60, 409] on span "O" at bounding box center [61, 403] width 10 height 12
click at [99, 396] on button "h" at bounding box center [100, 403] width 35 height 35
click at [162, 405] on div "g" at bounding box center [180, 404] width 40 height 40
click at [148, 402] on button "f" at bounding box center [140, 403] width 35 height 35
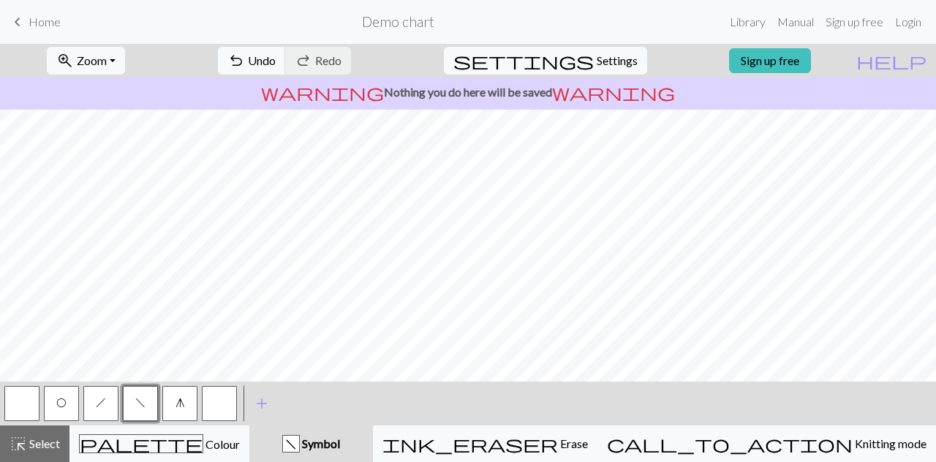
click at [59, 399] on span "O" at bounding box center [61, 403] width 10 height 12
click at [276, 61] on span "Undo" at bounding box center [262, 60] width 28 height 14
click at [139, 408] on span "f" at bounding box center [140, 403] width 10 height 12
click at [171, 406] on button "g" at bounding box center [179, 403] width 35 height 35
click at [108, 402] on button "h" at bounding box center [100, 403] width 35 height 35
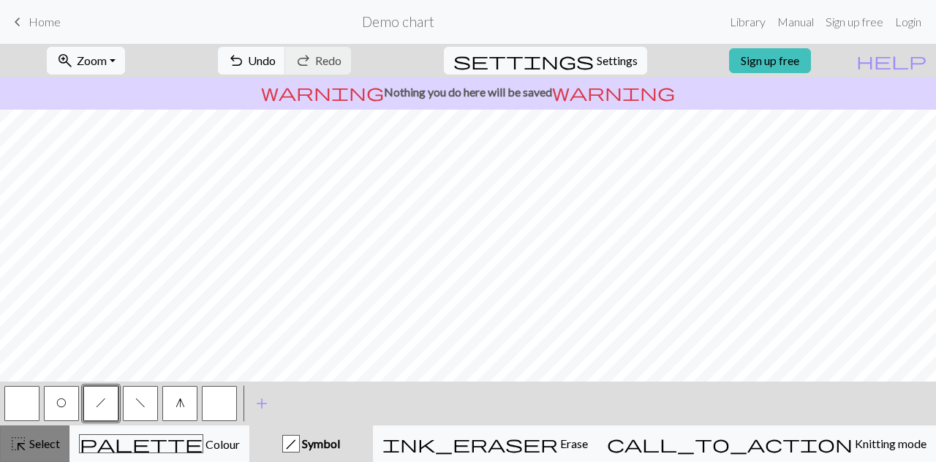
click at [22, 444] on span "highlight_alt" at bounding box center [19, 444] width 18 height 20
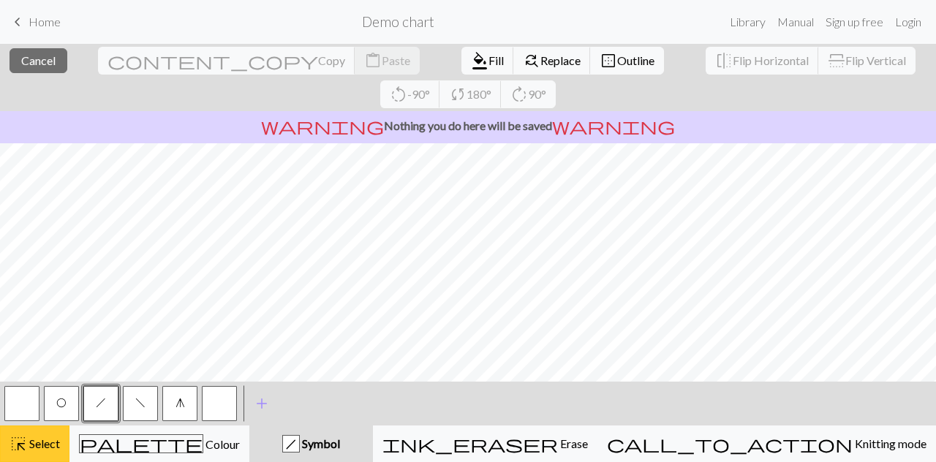
click at [34, 444] on span "Select" at bounding box center [43, 444] width 33 height 14
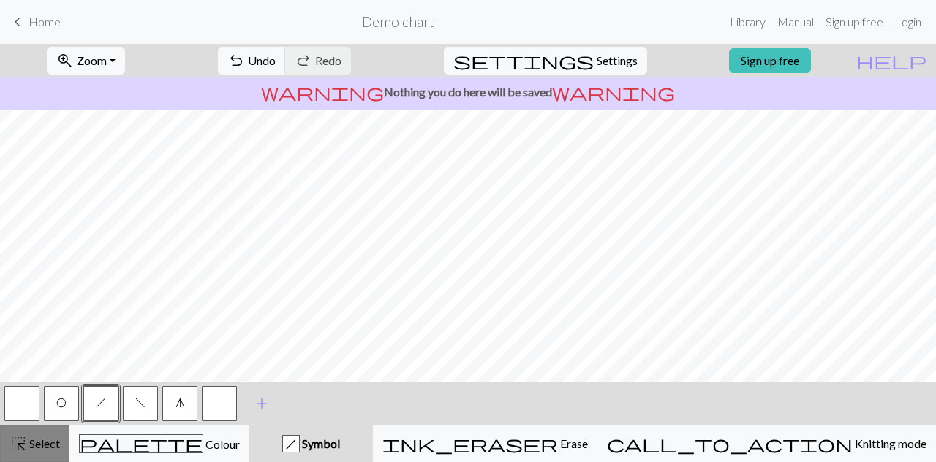
click at [23, 446] on span "highlight_alt" at bounding box center [19, 444] width 18 height 20
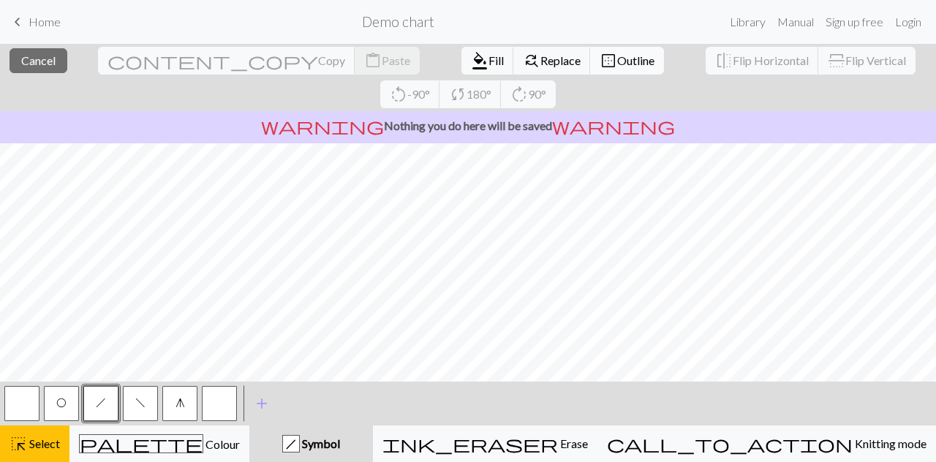
click at [617, 56] on span "Outline" at bounding box center [635, 60] width 37 height 14
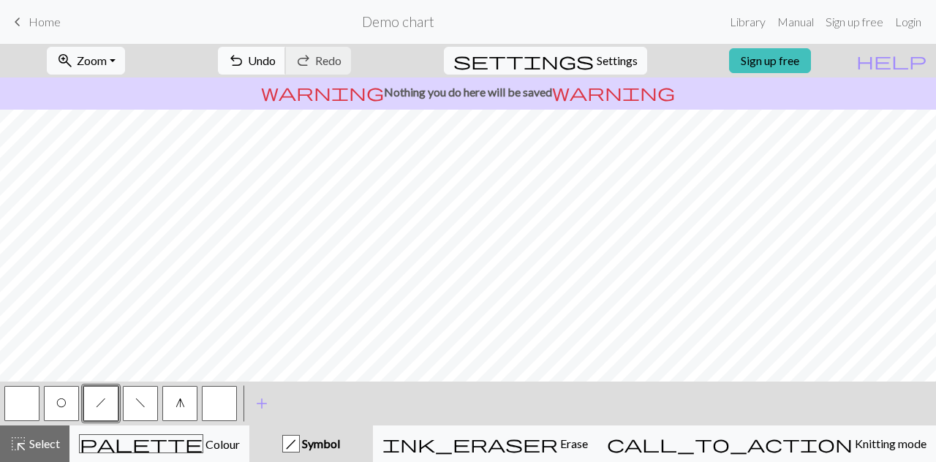
click at [276, 56] on span "Undo" at bounding box center [262, 60] width 28 height 14
click at [35, 393] on button "button" at bounding box center [21, 403] width 35 height 35
click at [108, 397] on button "h" at bounding box center [100, 403] width 35 height 35
click at [276, 55] on span "Undo" at bounding box center [262, 60] width 28 height 14
click at [54, 412] on button "O" at bounding box center [61, 403] width 35 height 35
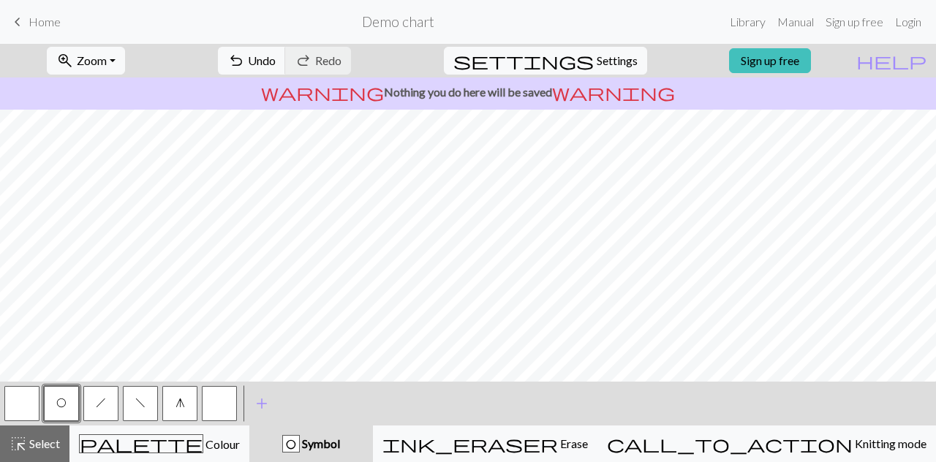
click at [146, 394] on button "f" at bounding box center [140, 403] width 35 height 35
click at [104, 406] on span "h" at bounding box center [101, 403] width 10 height 12
click at [173, 393] on button "g" at bounding box center [179, 403] width 35 height 35
click at [70, 405] on button "O" at bounding box center [61, 403] width 35 height 35
click at [148, 393] on button "f" at bounding box center [140, 403] width 35 height 35
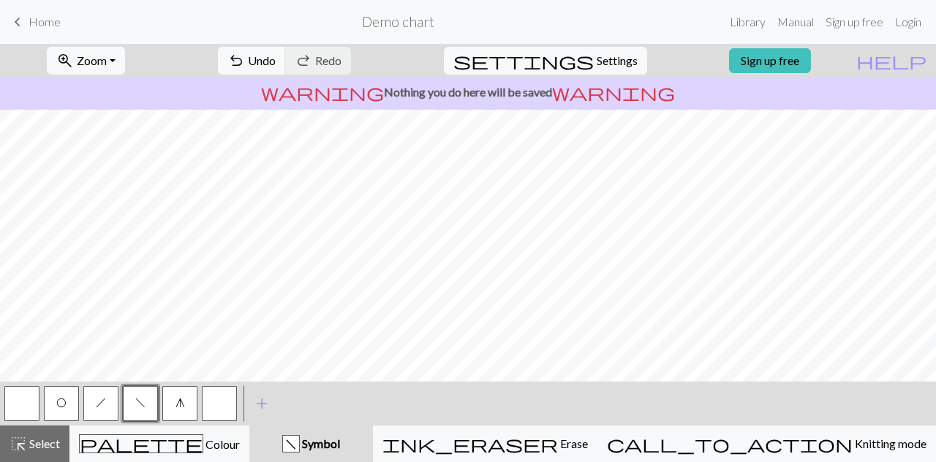
click at [101, 407] on span "h" at bounding box center [101, 403] width 10 height 12
click at [192, 396] on button "g" at bounding box center [179, 403] width 35 height 35
click at [37, 408] on button "button" at bounding box center [21, 403] width 35 height 35
click at [83, 406] on button "h" at bounding box center [100, 403] width 35 height 35
click at [76, 406] on button "O" at bounding box center [61, 403] width 35 height 35
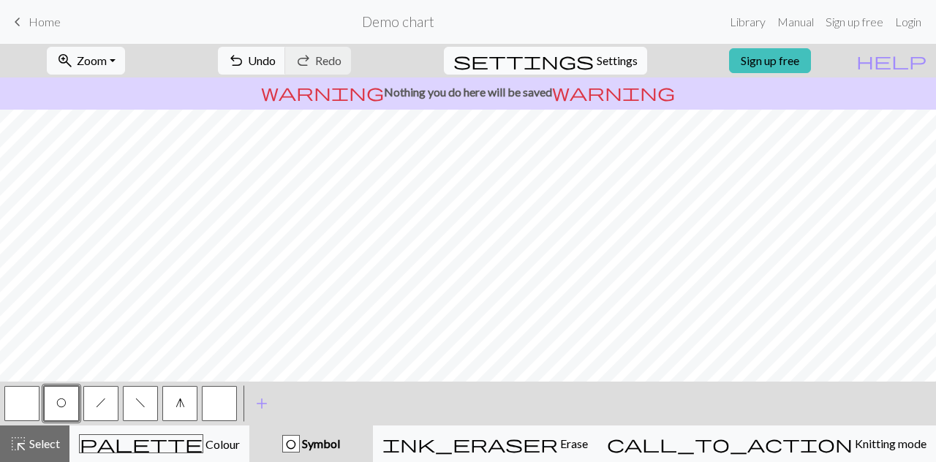
click at [614, 62] on span "Settings" at bounding box center [617, 61] width 41 height 18
select select "aran"
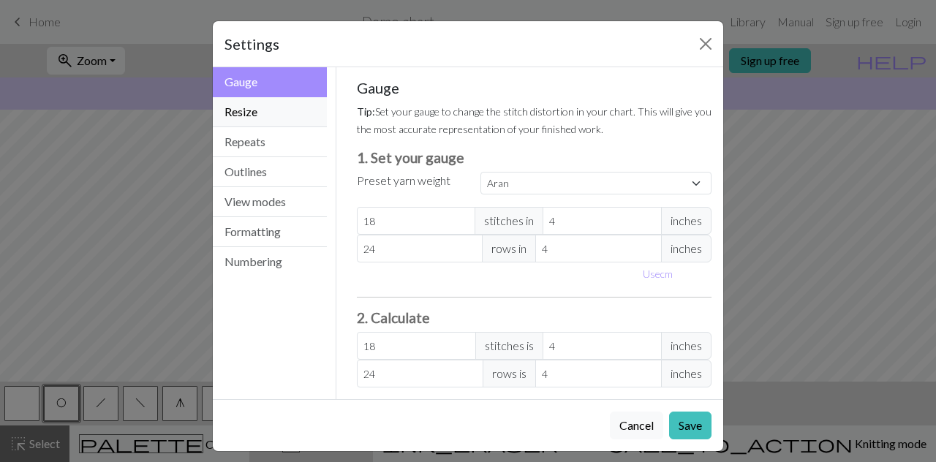
click at [274, 109] on button "Resize" at bounding box center [270, 112] width 114 height 30
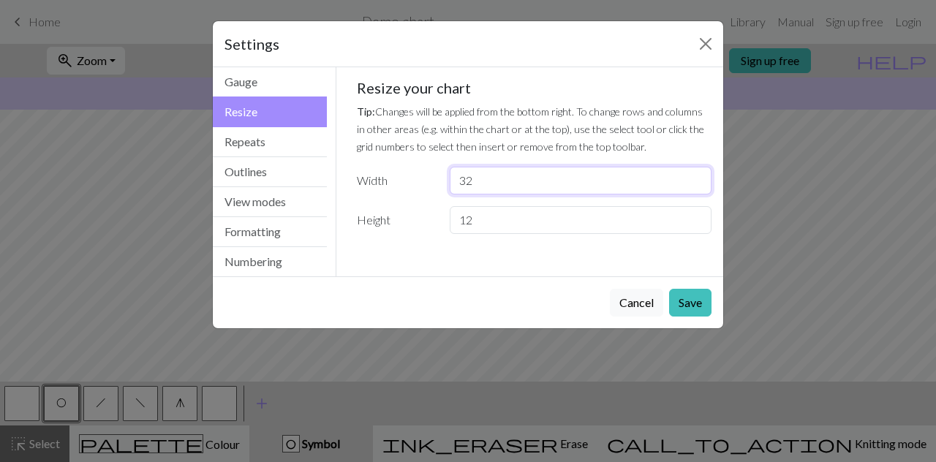
drag, startPoint x: 502, startPoint y: 184, endPoint x: 452, endPoint y: 178, distance: 50.1
click at [452, 178] on input "32" at bounding box center [581, 181] width 262 height 28
type input "28"
click at [618, 302] on button "Cancel" at bounding box center [636, 303] width 53 height 28
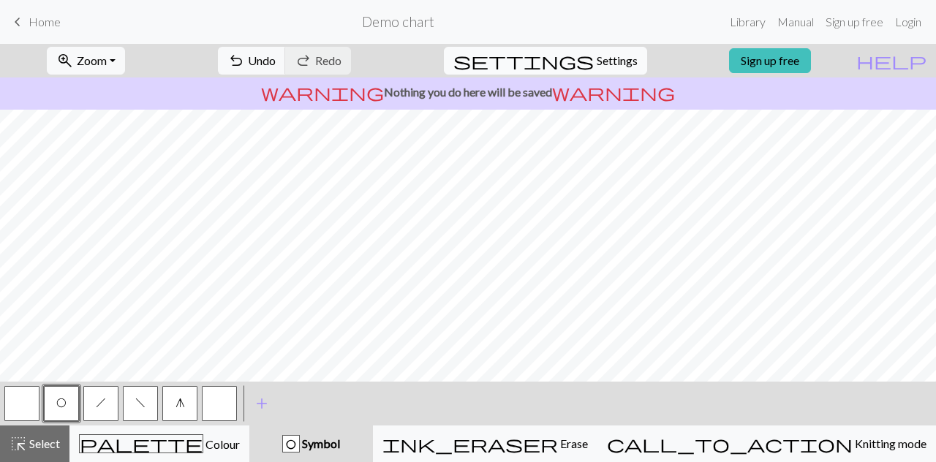
click at [597, 69] on span "Settings" at bounding box center [617, 61] width 41 height 18
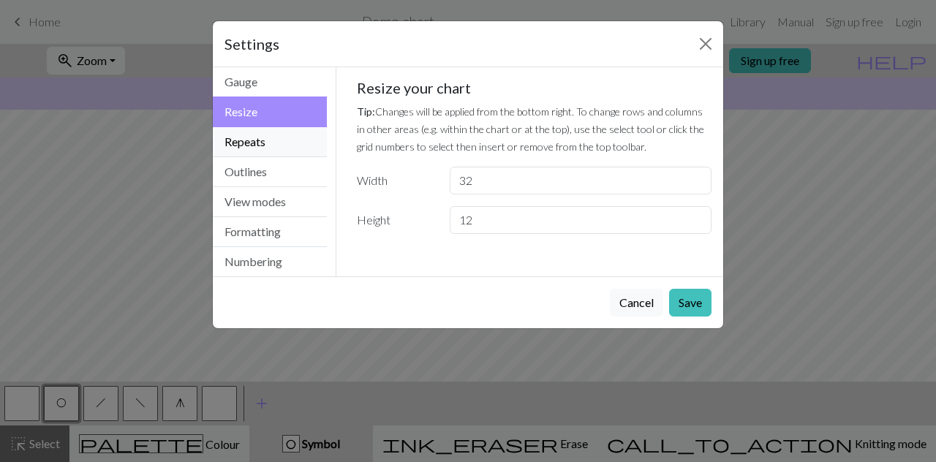
click at [271, 141] on button "Repeats" at bounding box center [270, 142] width 114 height 30
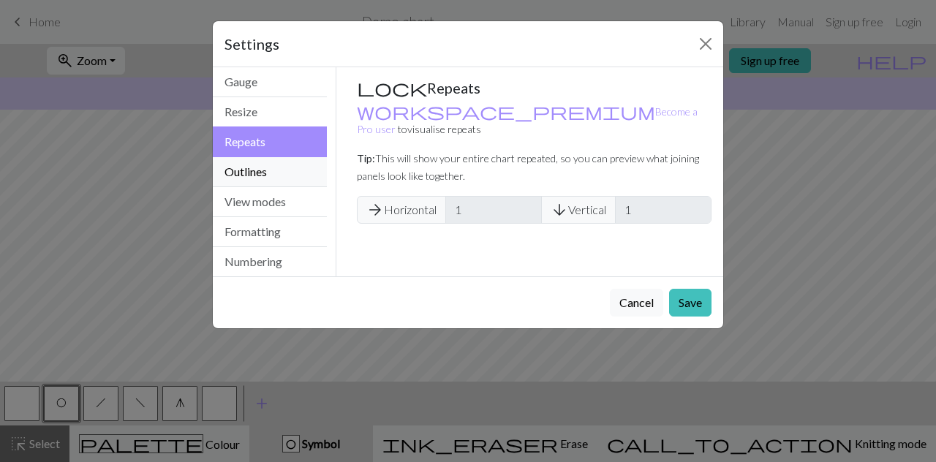
click at [268, 166] on button "Outlines" at bounding box center [270, 172] width 114 height 30
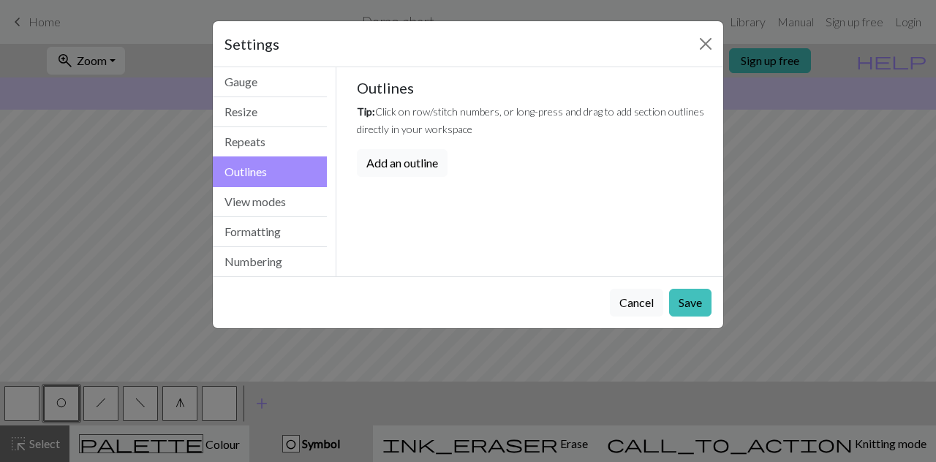
click at [405, 154] on button "Add an outline" at bounding box center [402, 163] width 91 height 28
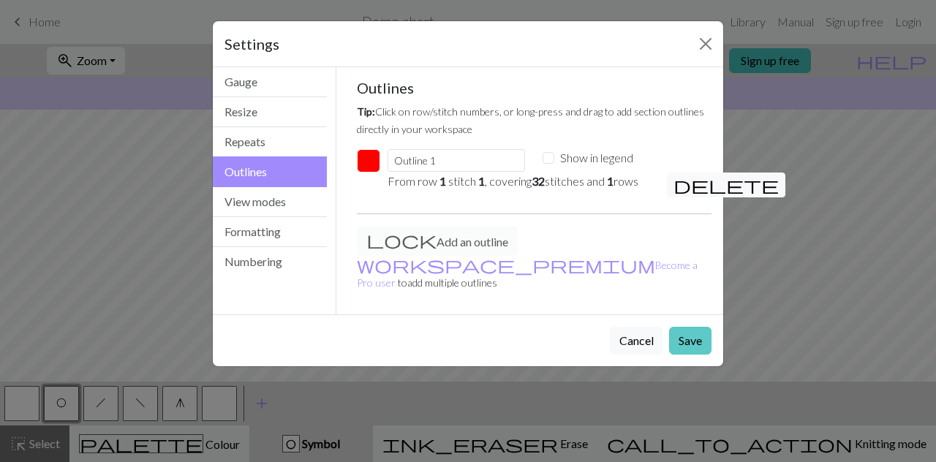
click at [679, 327] on button "Save" at bounding box center [690, 341] width 42 height 28
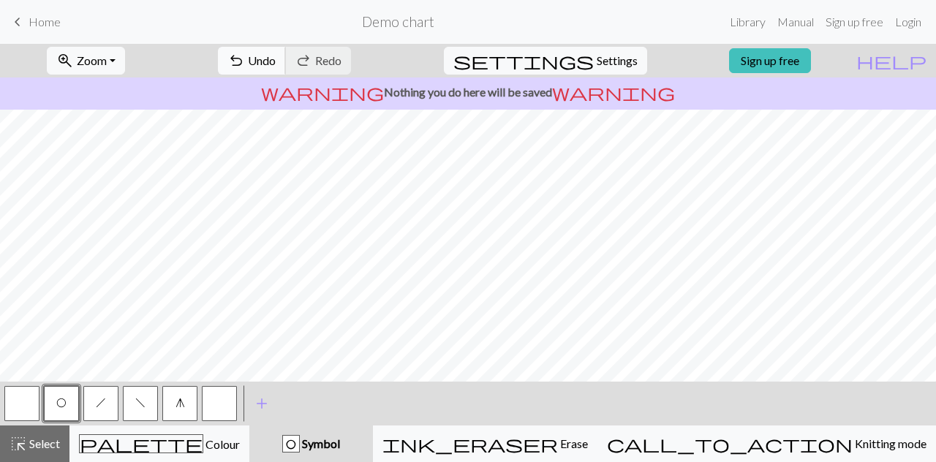
click at [276, 53] on span "Undo" at bounding box center [262, 60] width 28 height 14
click at [597, 59] on span "Settings" at bounding box center [617, 61] width 41 height 18
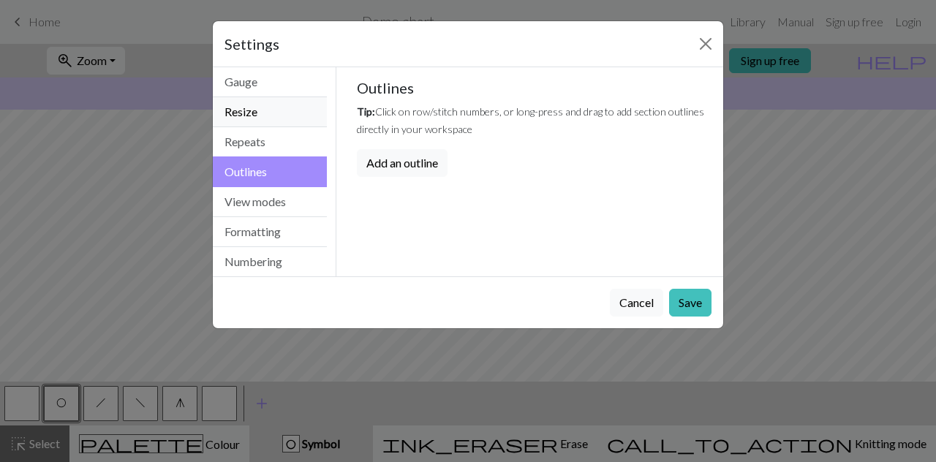
click at [269, 100] on button "Resize" at bounding box center [270, 112] width 114 height 30
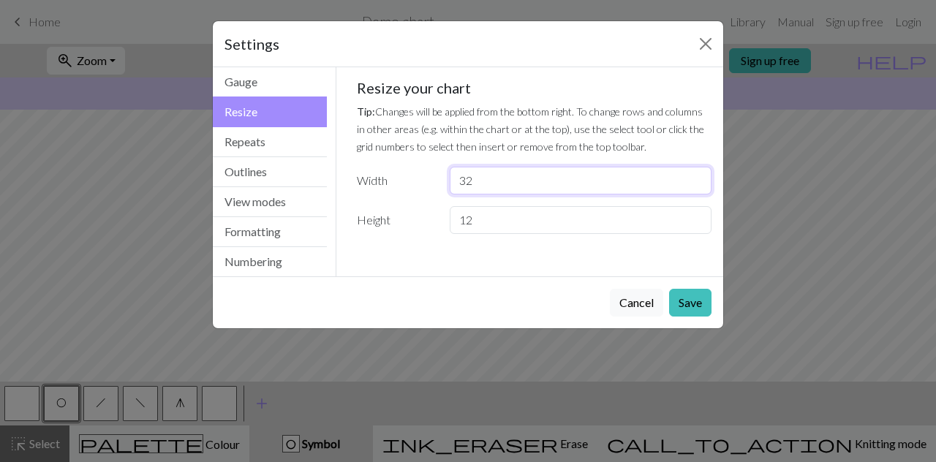
click at [482, 185] on input "32" at bounding box center [581, 181] width 262 height 28
type input "3"
type input "28"
click at [692, 298] on button "Save" at bounding box center [690, 303] width 42 height 28
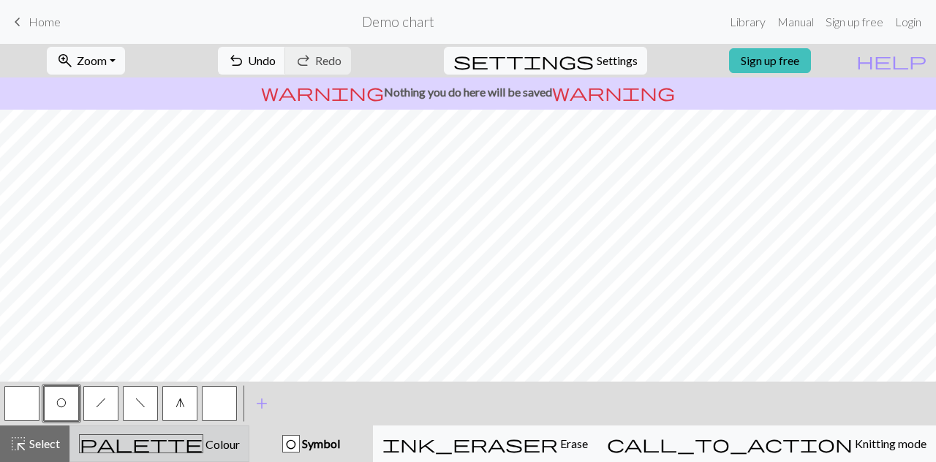
click at [249, 434] on button "palette Colour Colour" at bounding box center [159, 444] width 180 height 37
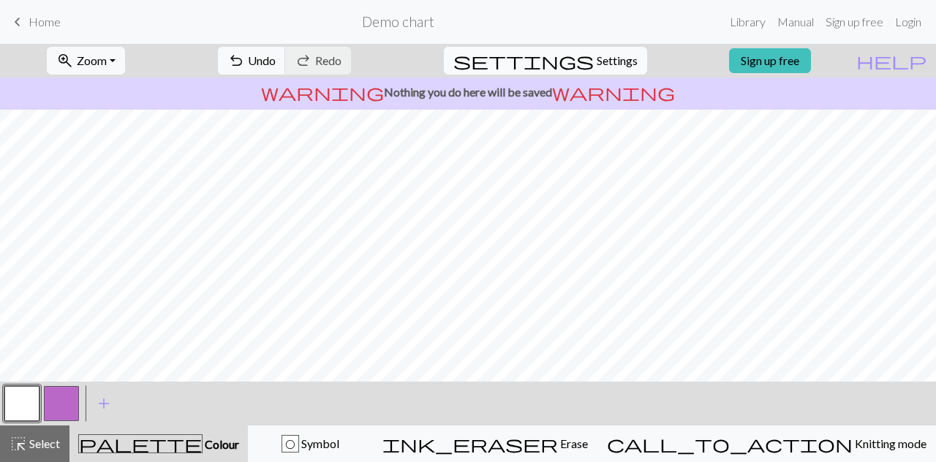
click at [571, 56] on span "settings" at bounding box center [524, 60] width 140 height 20
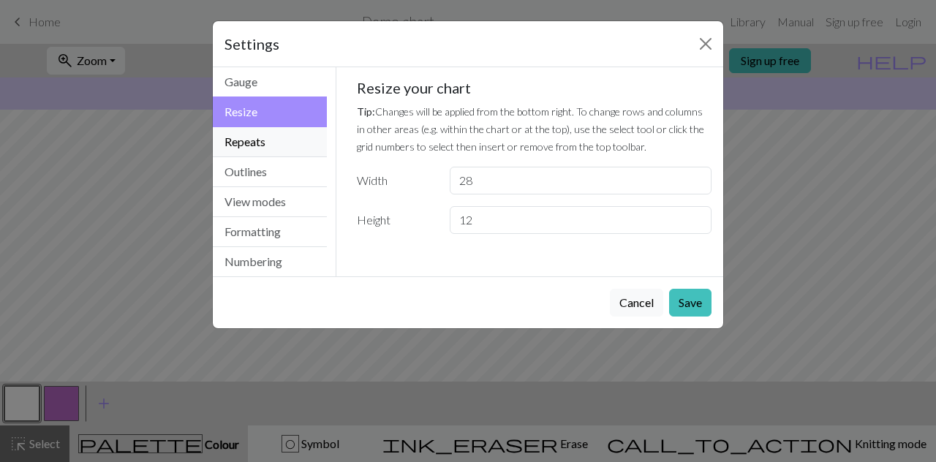
click at [284, 138] on button "Repeats" at bounding box center [270, 142] width 114 height 30
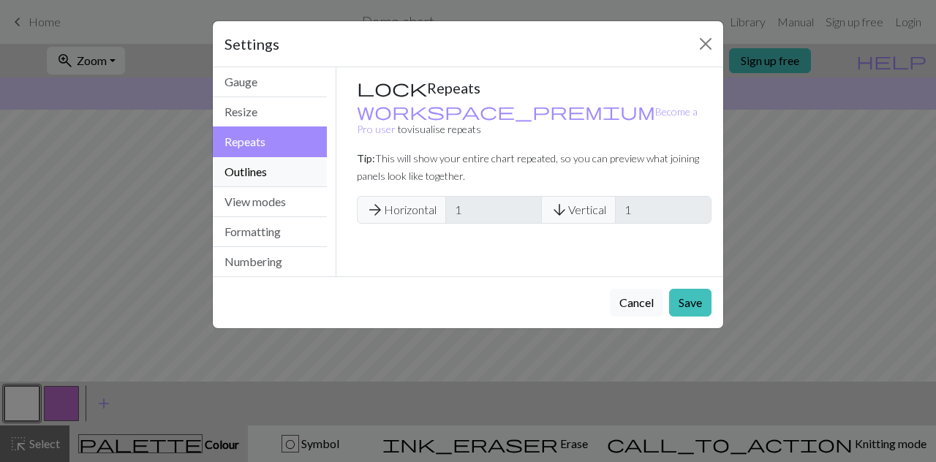
click at [277, 171] on button "Outlines" at bounding box center [270, 172] width 114 height 30
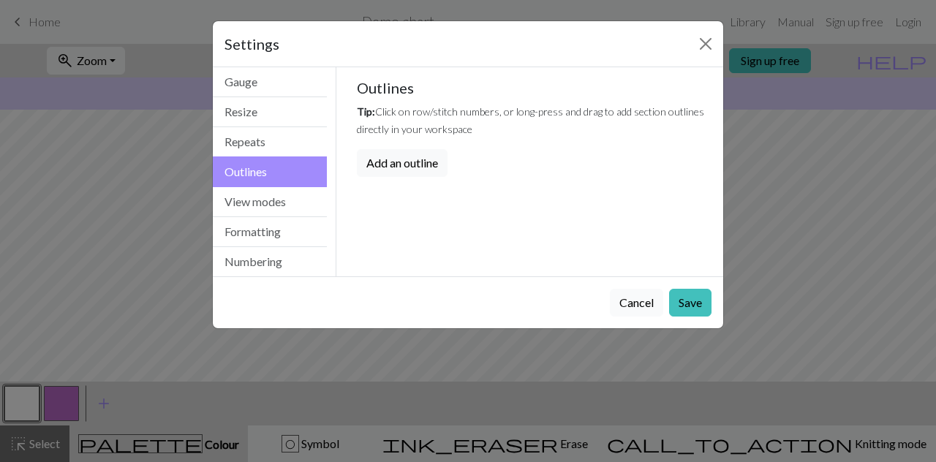
click at [635, 293] on button "Cancel" at bounding box center [636, 303] width 53 height 28
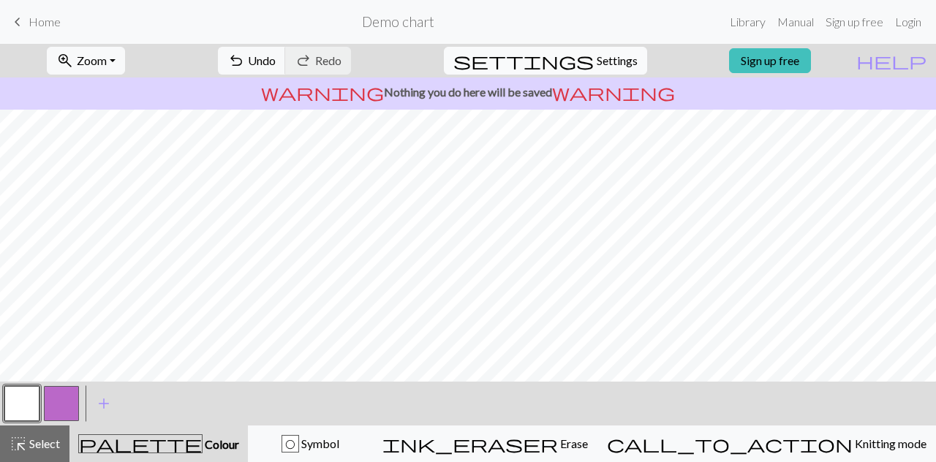
click at [603, 58] on span "Settings" at bounding box center [617, 61] width 41 height 18
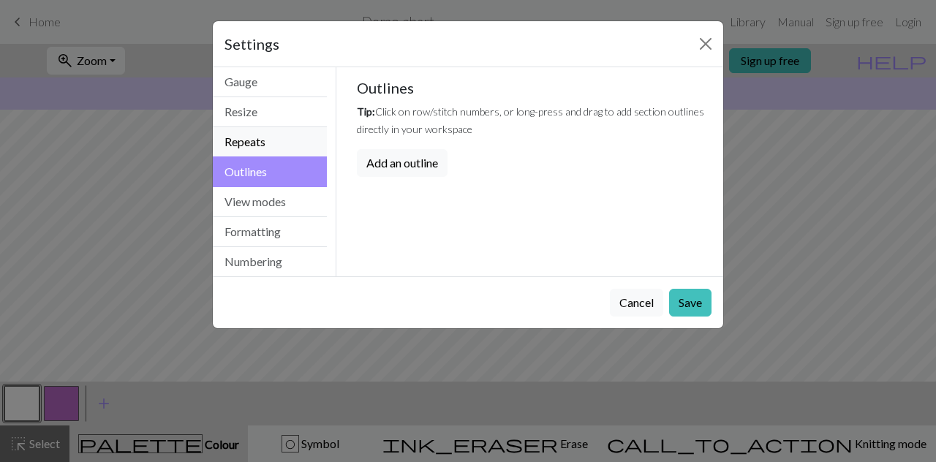
click at [277, 134] on button "Repeats" at bounding box center [270, 142] width 114 height 30
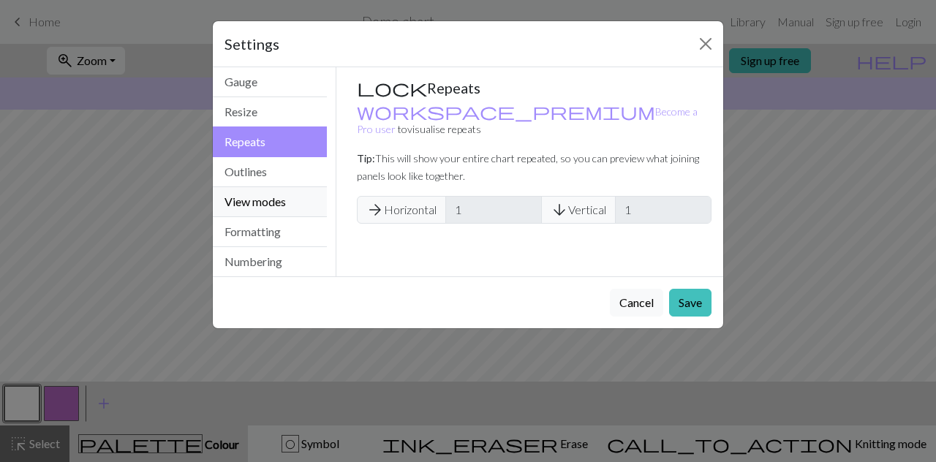
click at [241, 195] on button "View modes" at bounding box center [270, 202] width 114 height 30
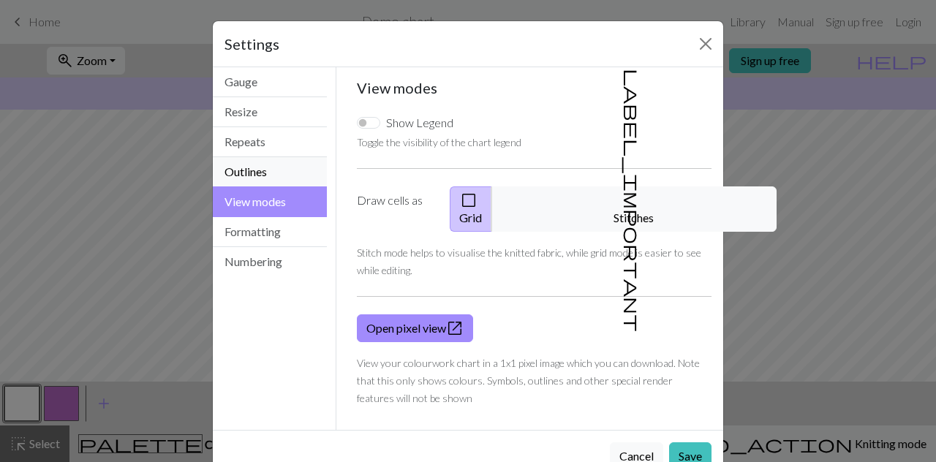
click at [266, 176] on button "Outlines" at bounding box center [270, 172] width 114 height 30
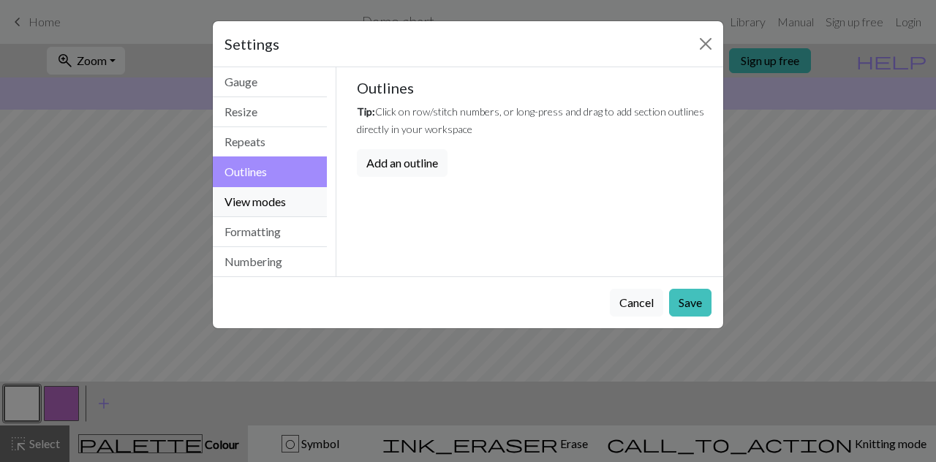
click at [258, 200] on button "View modes" at bounding box center [270, 202] width 114 height 30
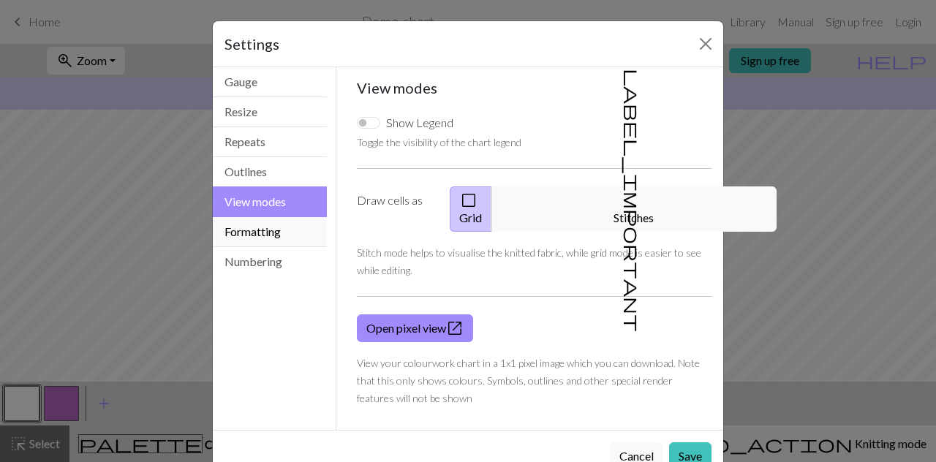
click at [259, 243] on button "Formatting" at bounding box center [270, 232] width 114 height 30
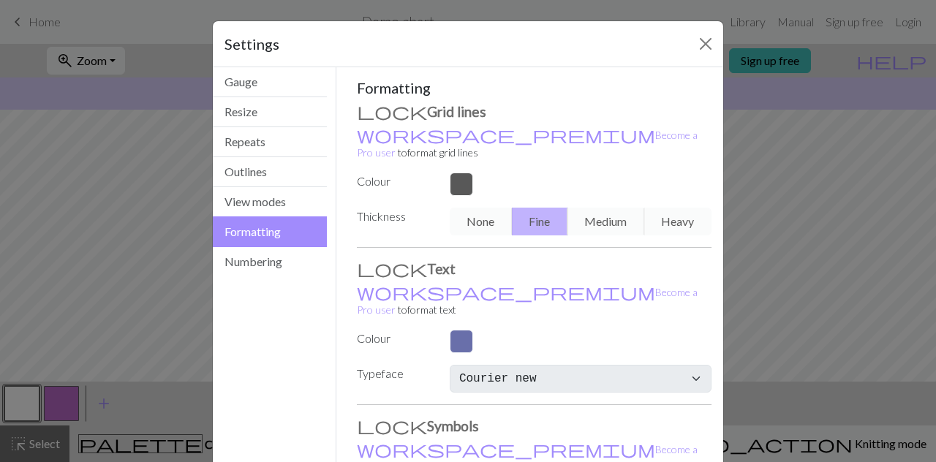
click at [260, 277] on div "Gauge Resize Repeats Outlines View modes Formatting Numbering" at bounding box center [270, 320] width 132 height 506
click at [270, 263] on button "Numbering" at bounding box center [270, 261] width 114 height 29
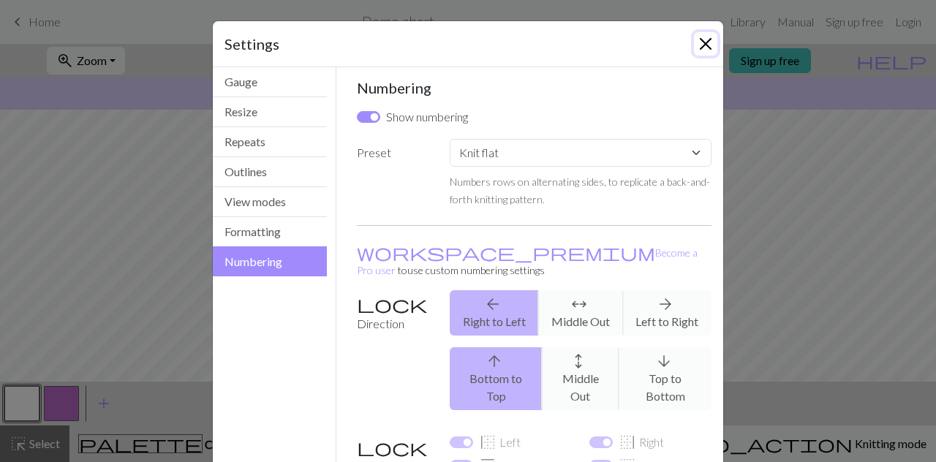
click at [702, 44] on button "Close" at bounding box center [705, 43] width 23 height 23
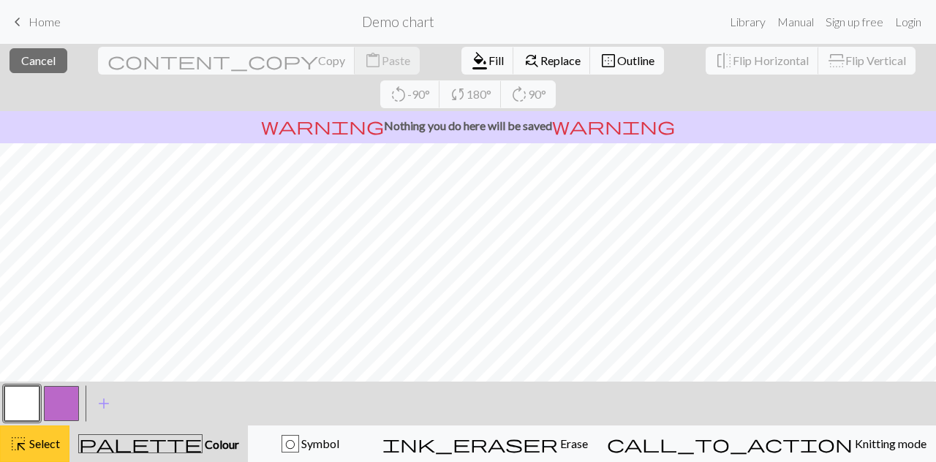
click at [36, 435] on button "highlight_alt Select Select" at bounding box center [34, 444] width 69 height 37
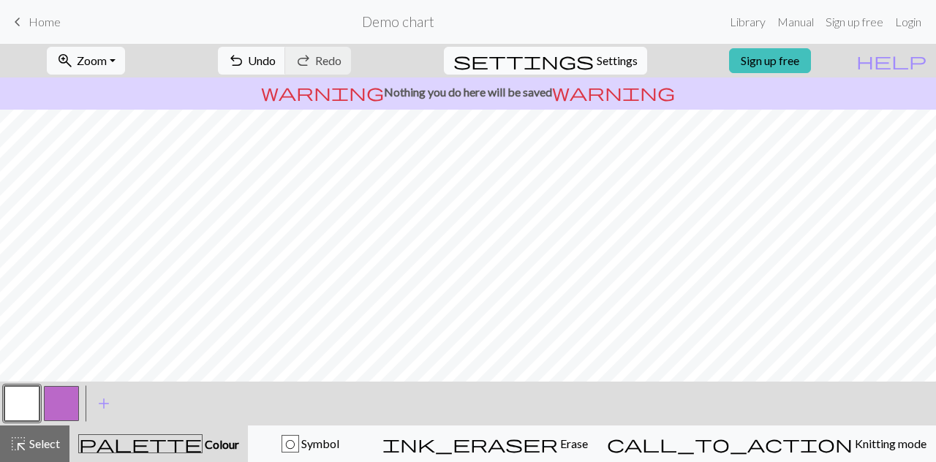
click at [563, 58] on span "settings" at bounding box center [524, 60] width 140 height 20
select select "aran"
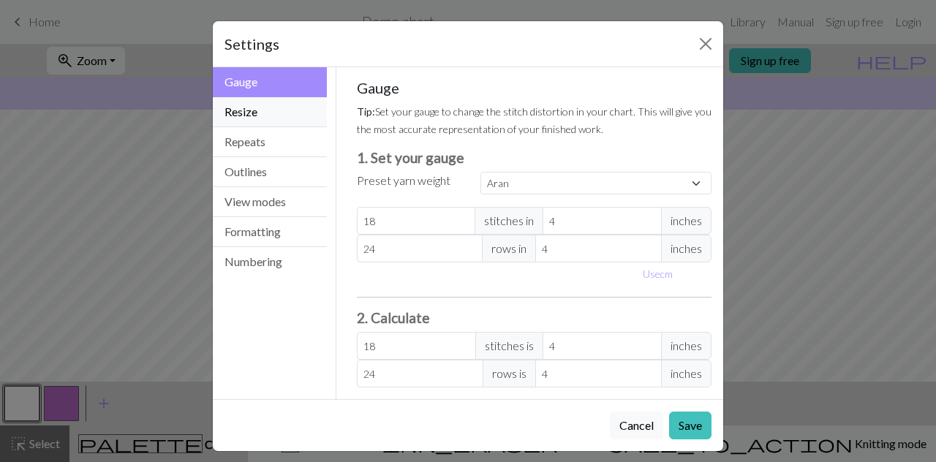
click at [252, 116] on button "Resize" at bounding box center [270, 112] width 114 height 30
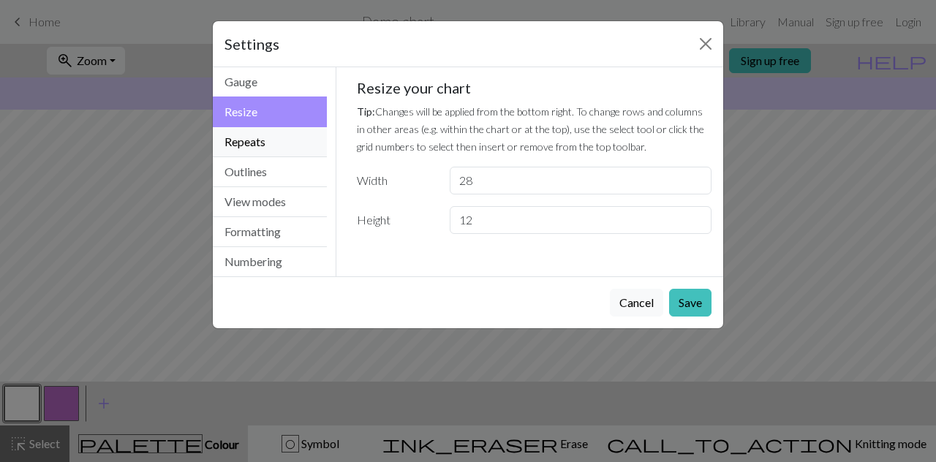
click at [249, 137] on button "Repeats" at bounding box center [270, 142] width 114 height 30
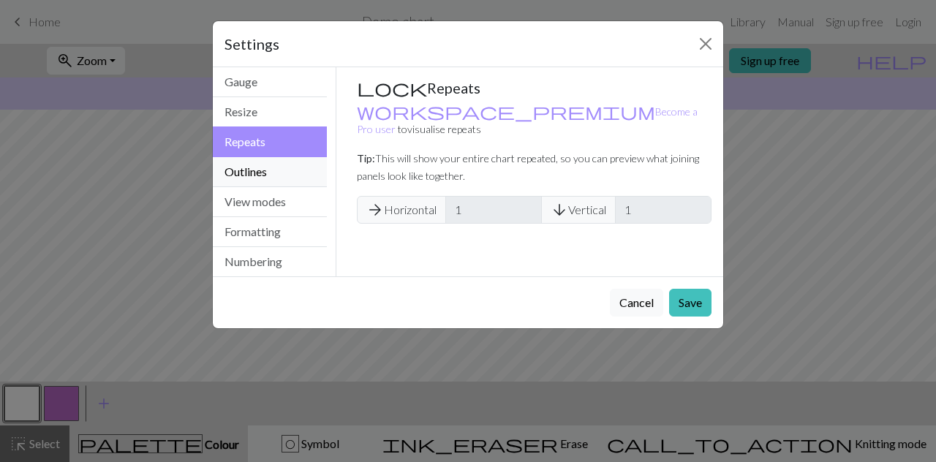
click at [247, 162] on button "Outlines" at bounding box center [270, 172] width 114 height 30
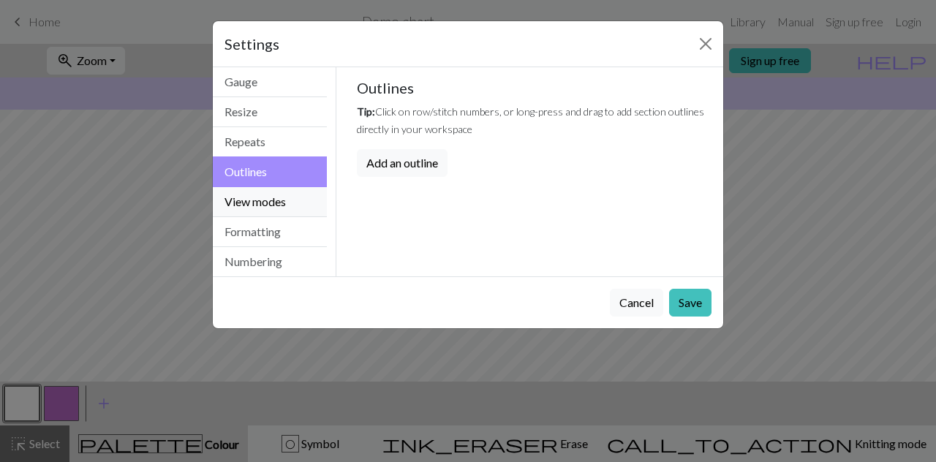
click at [260, 187] on button "View modes" at bounding box center [270, 202] width 114 height 30
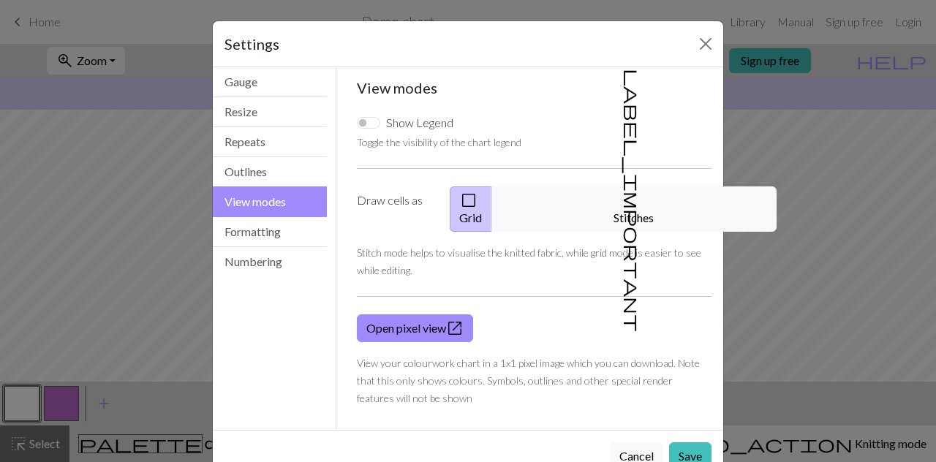
click at [492, 204] on button "check_box_outline_blank Grid" at bounding box center [471, 209] width 42 height 45
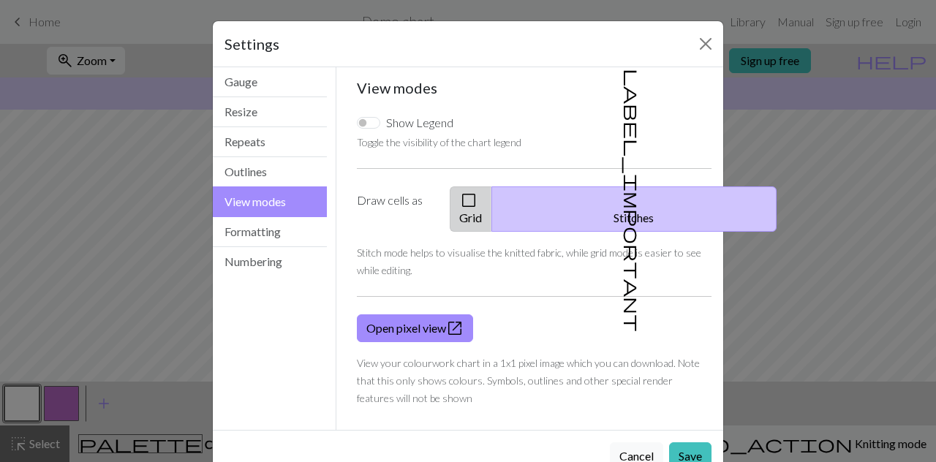
click at [492, 194] on button "check_box_outline_blank Grid" at bounding box center [471, 209] width 42 height 45
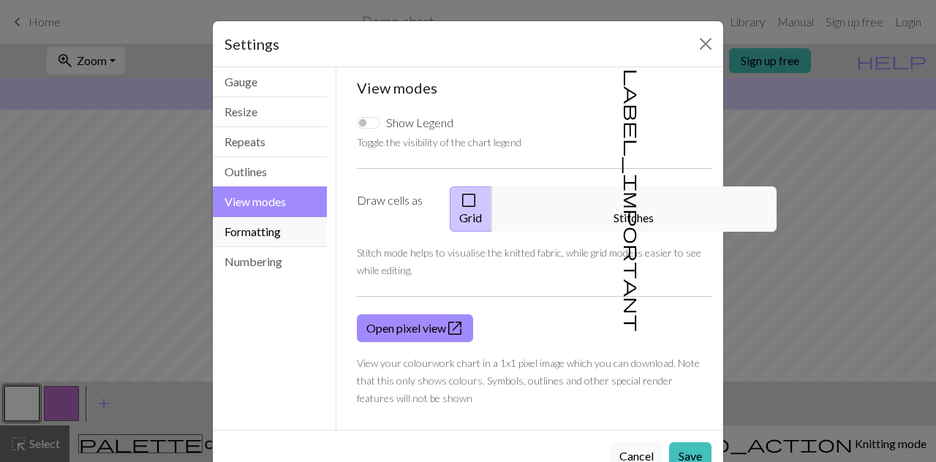
click at [249, 233] on button "Formatting" at bounding box center [270, 232] width 114 height 30
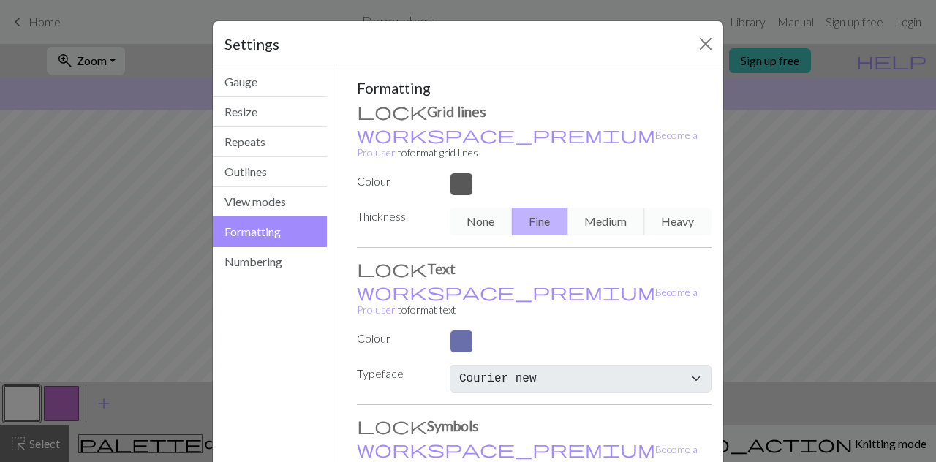
scroll to position [129, 0]
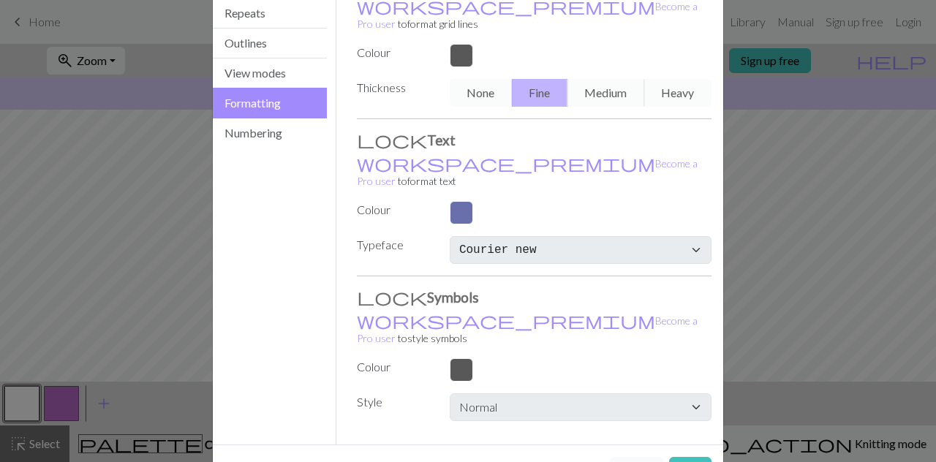
click at [633, 457] on button "Cancel" at bounding box center [636, 471] width 53 height 28
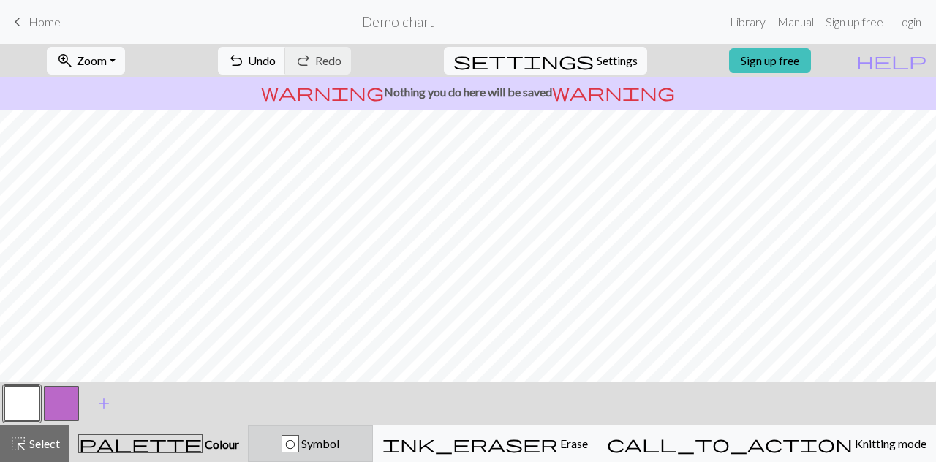
click at [298, 451] on div "O" at bounding box center [290, 445] width 16 height 18
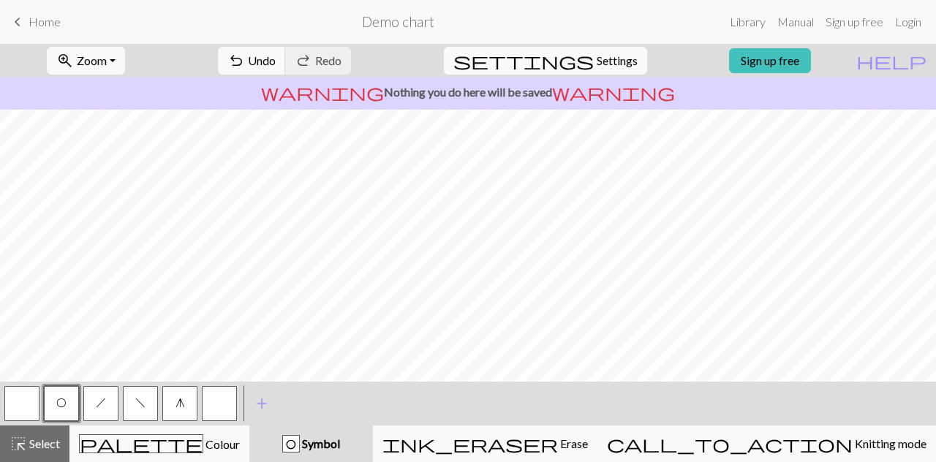
click at [597, 65] on span "Settings" at bounding box center [617, 61] width 41 height 18
select select "Courier new"
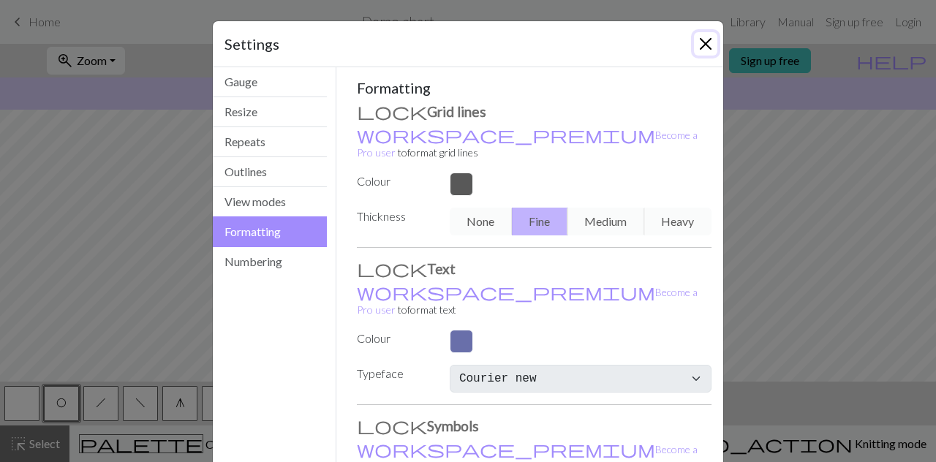
click at [700, 42] on button "Close" at bounding box center [705, 43] width 23 height 23
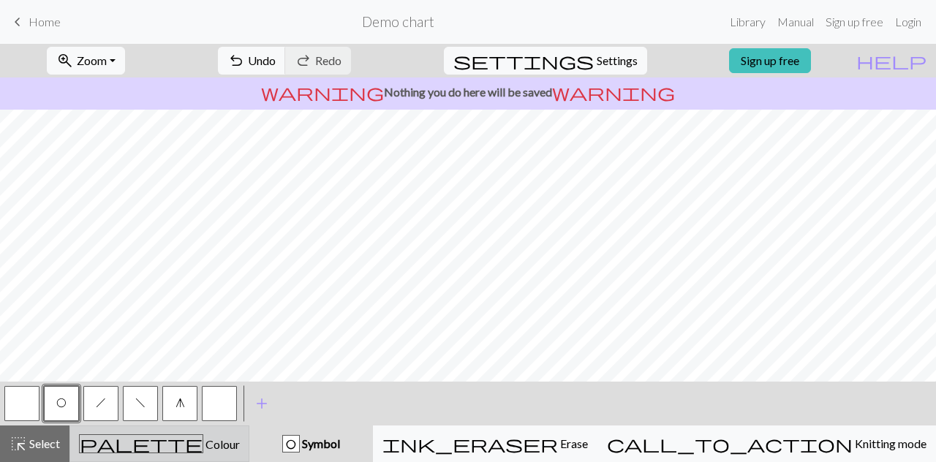
click at [203, 440] on span "Colour" at bounding box center [221, 444] width 37 height 14
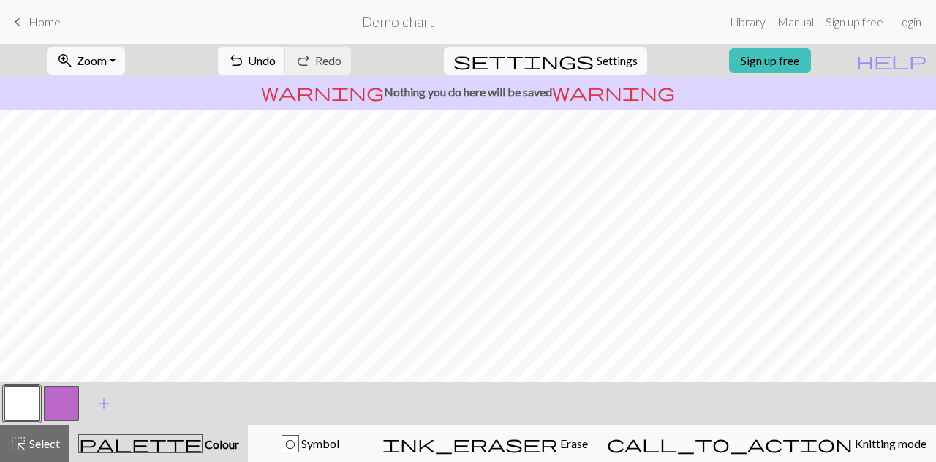
click at [53, 400] on button "button" at bounding box center [61, 403] width 35 height 35
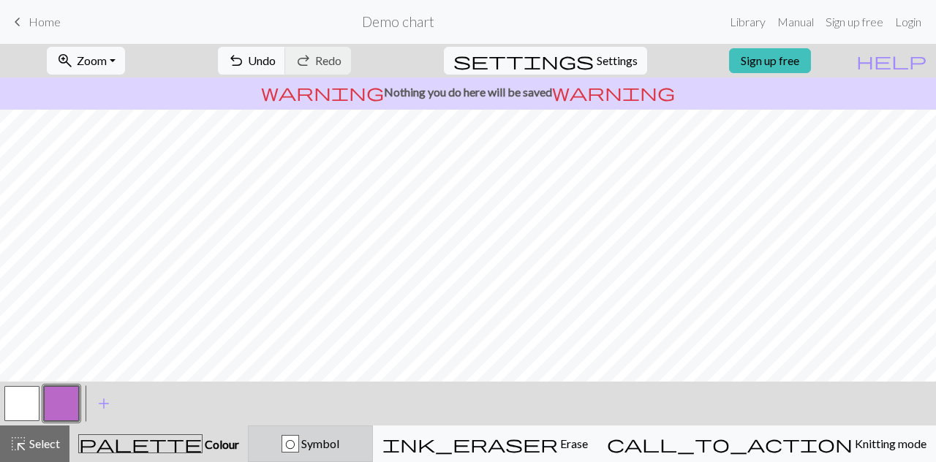
click at [339, 443] on span "Symbol" at bounding box center [319, 444] width 40 height 14
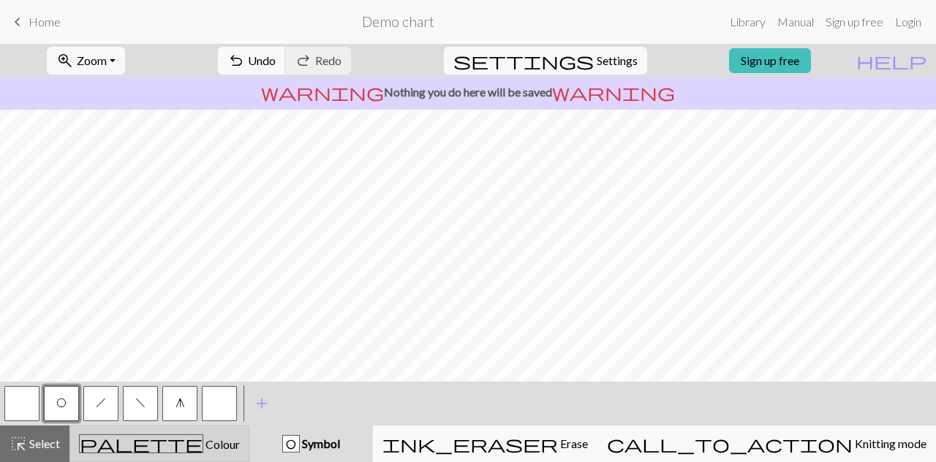
click at [127, 435] on div "palette Colour Colour" at bounding box center [159, 444] width 161 height 19
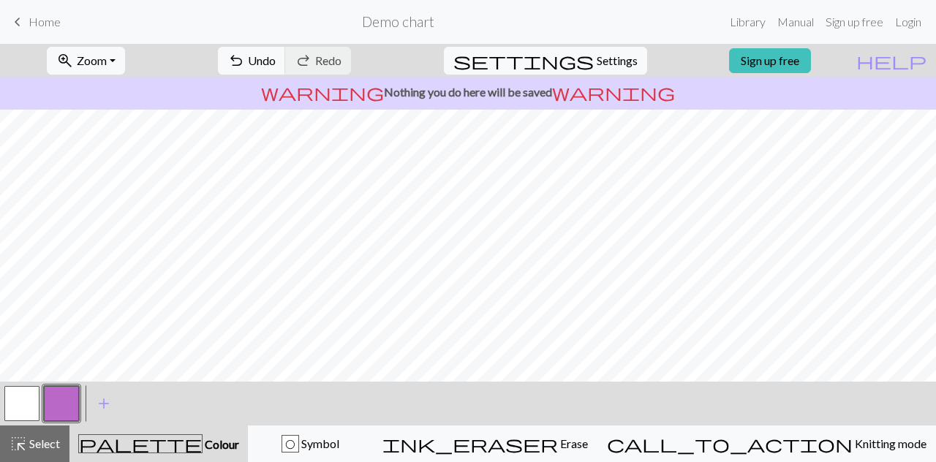
click at [20, 394] on button "button" at bounding box center [21, 403] width 35 height 35
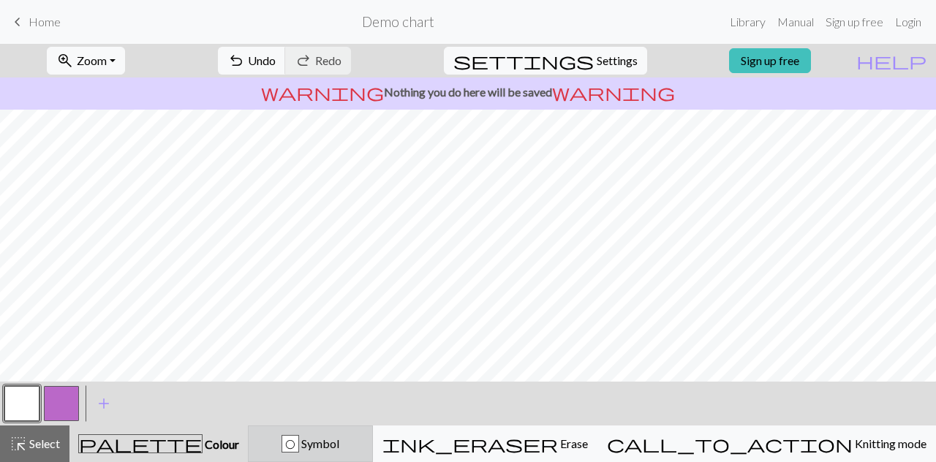
click at [298, 447] on div "O" at bounding box center [290, 445] width 16 height 18
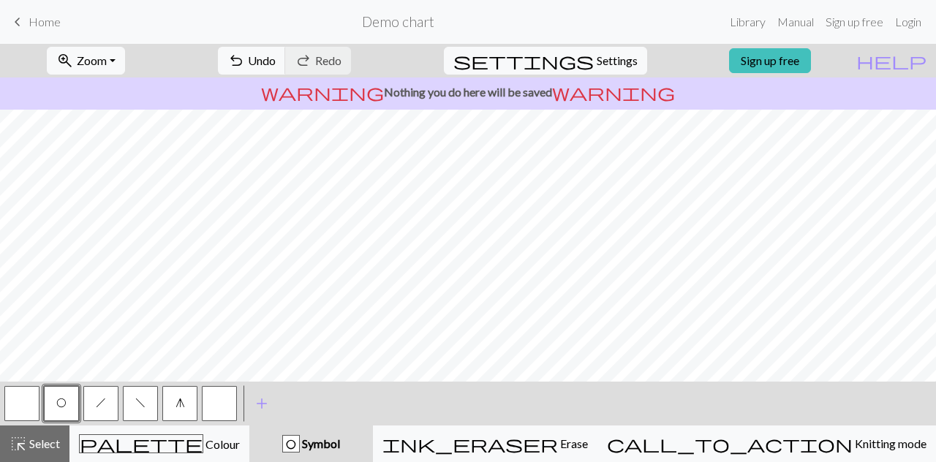
click at [143, 401] on span "f" at bounding box center [140, 403] width 10 height 12
click at [500, 318] on div "zoom_in Zoom Zoom Fit all Fit width Fit height 50% 100% 150% 200% undo Undo Und…" at bounding box center [468, 253] width 936 height 418
click at [63, 407] on span "O" at bounding box center [61, 403] width 10 height 12
click at [286, 47] on button "undo Undo Undo" at bounding box center [252, 61] width 68 height 28
click at [157, 412] on button "f" at bounding box center [140, 403] width 35 height 35
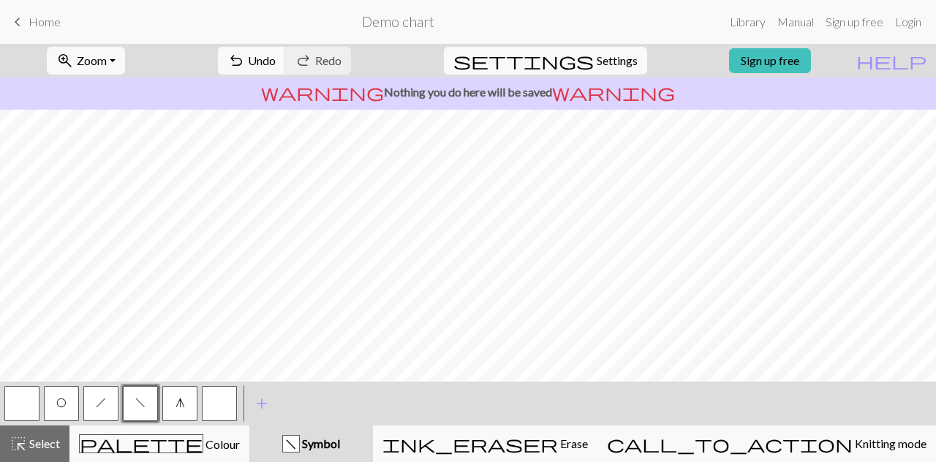
click at [114, 416] on button "h" at bounding box center [100, 403] width 35 height 35
click at [184, 395] on button "g" at bounding box center [179, 403] width 35 height 35
click at [18, 404] on button "button" at bounding box center [21, 403] width 35 height 35
click at [576, 53] on span "settings" at bounding box center [524, 60] width 140 height 20
select select "Courier new"
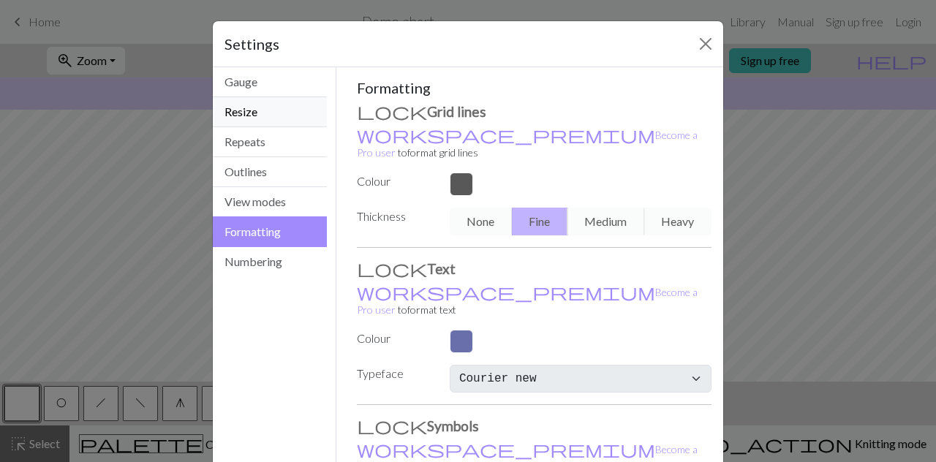
click at [275, 105] on button "Resize" at bounding box center [270, 112] width 114 height 30
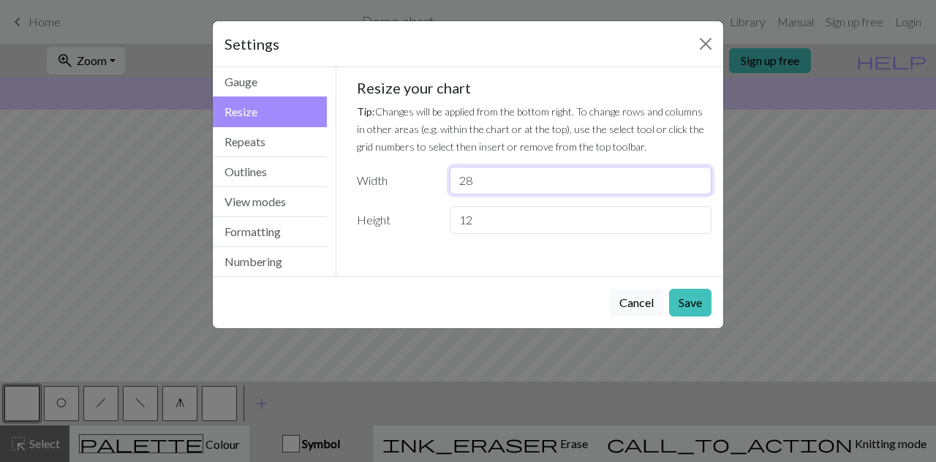
click at [489, 175] on input "28" at bounding box center [581, 181] width 262 height 28
type input "29"
click at [698, 301] on button "Save" at bounding box center [690, 303] width 42 height 28
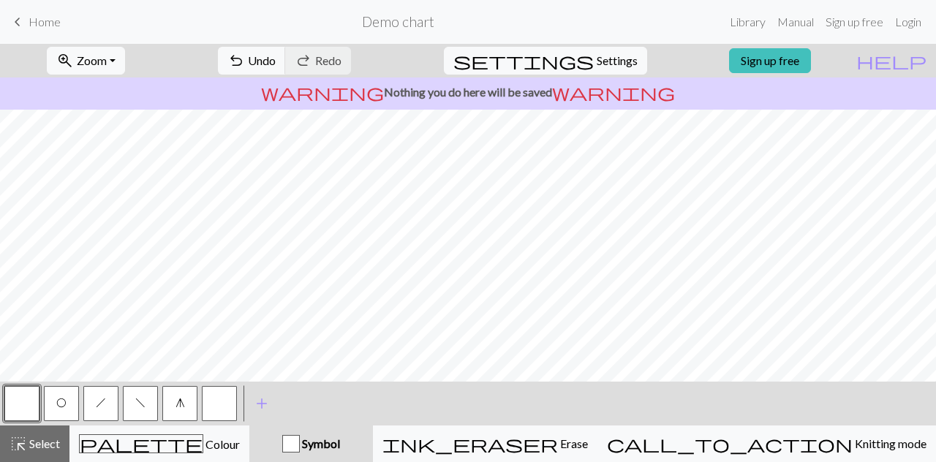
click at [49, 402] on button "O" at bounding box center [61, 403] width 35 height 35
click at [303, 42] on nav "keyboard_arrow_left Home Demo chart Library Manual Sign up free Login" at bounding box center [468, 22] width 936 height 44
click at [245, 61] on span "undo" at bounding box center [237, 60] width 18 height 20
click at [127, 399] on button "f" at bounding box center [140, 403] width 35 height 35
click at [102, 412] on button "h" at bounding box center [100, 403] width 35 height 35
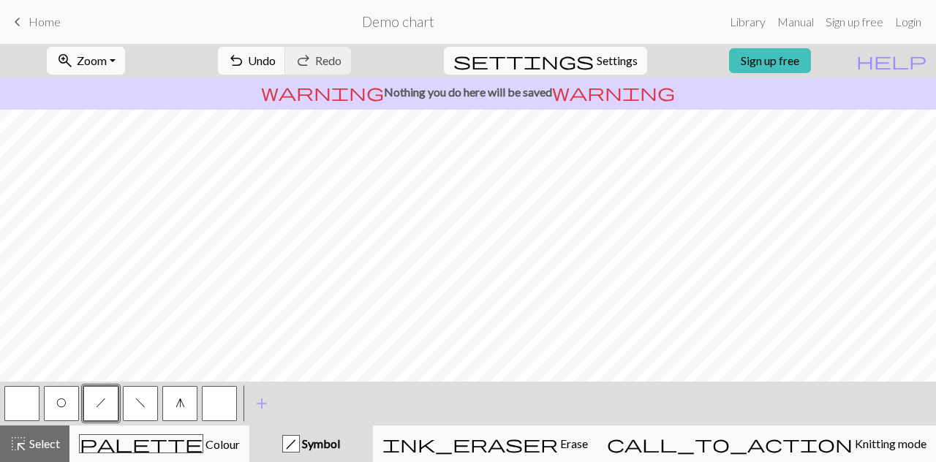
click at [176, 407] on span "g" at bounding box center [181, 403] width 10 height 12
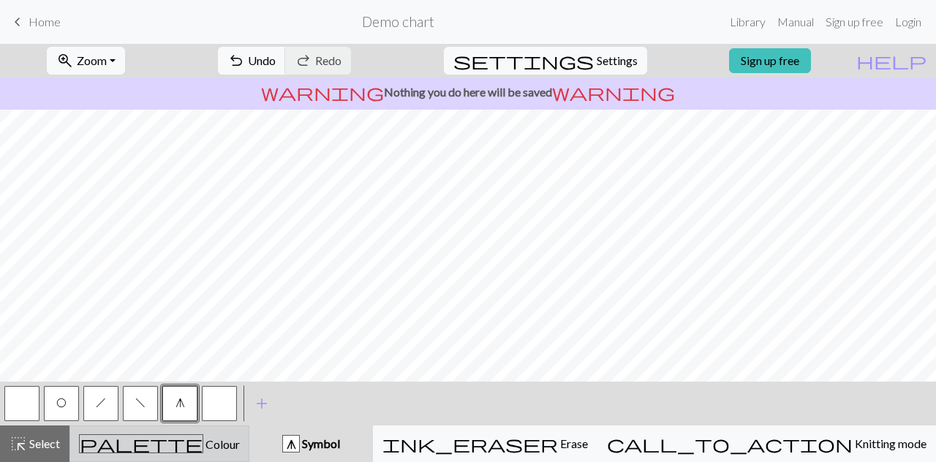
click at [195, 429] on button "palette Colour Colour" at bounding box center [159, 444] width 180 height 37
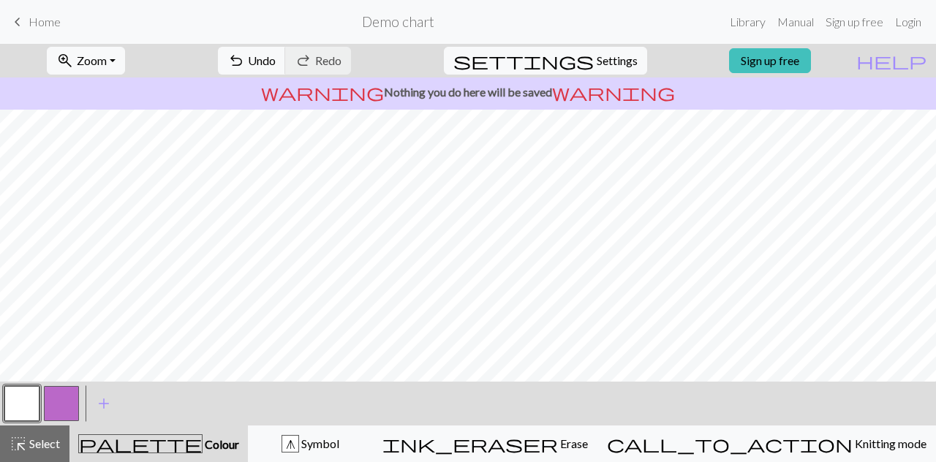
click at [59, 402] on button "button" at bounding box center [61, 403] width 35 height 35
click at [10, 399] on button "button" at bounding box center [21, 403] width 35 height 35
click at [371, 435] on button "g Symbol" at bounding box center [310, 444] width 125 height 37
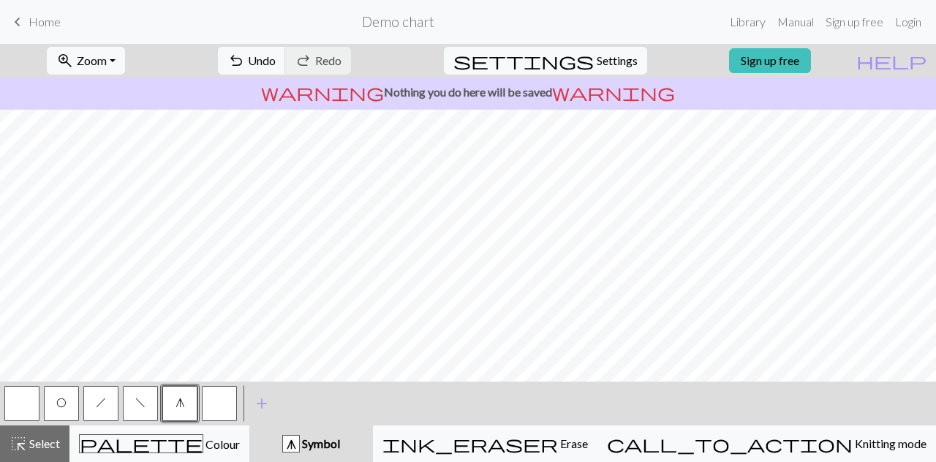
click at [99, 405] on span "h" at bounding box center [101, 403] width 10 height 12
click at [58, 394] on button "O" at bounding box center [61, 403] width 35 height 35
click at [37, 410] on button "button" at bounding box center [21, 403] width 35 height 35
click at [137, 409] on span "f" at bounding box center [140, 403] width 10 height 12
click at [42, 407] on div "O" at bounding box center [62, 404] width 40 height 40
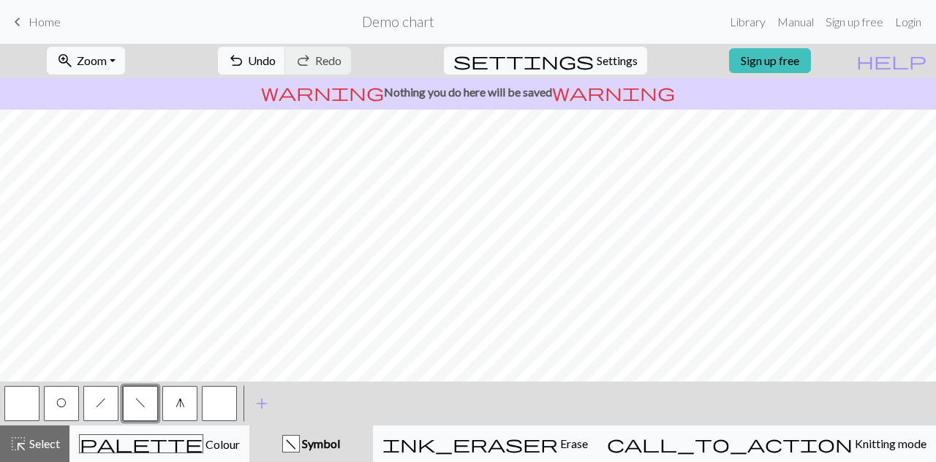
click at [56, 407] on span "O" at bounding box center [61, 403] width 10 height 12
click at [129, 402] on button "f" at bounding box center [140, 403] width 35 height 35
click at [113, 393] on button "h" at bounding box center [100, 403] width 35 height 35
click at [391, 206] on div "zoom_in Zoom Zoom Fit all Fit width Fit height 50% 100% 150% 200% undo Undo Und…" at bounding box center [468, 253] width 936 height 418
click at [276, 65] on span "Undo" at bounding box center [262, 60] width 28 height 14
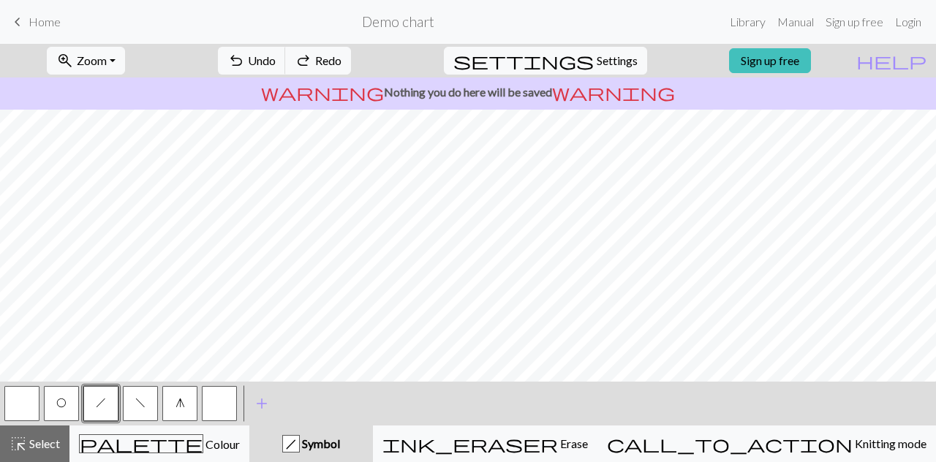
click at [56, 402] on button "O" at bounding box center [61, 403] width 35 height 35
click at [99, 400] on span "h" at bounding box center [101, 403] width 10 height 12
click at [168, 409] on button "g" at bounding box center [179, 403] width 35 height 35
click at [56, 399] on span "O" at bounding box center [61, 403] width 10 height 12
click at [110, 391] on button "h" at bounding box center [100, 403] width 35 height 35
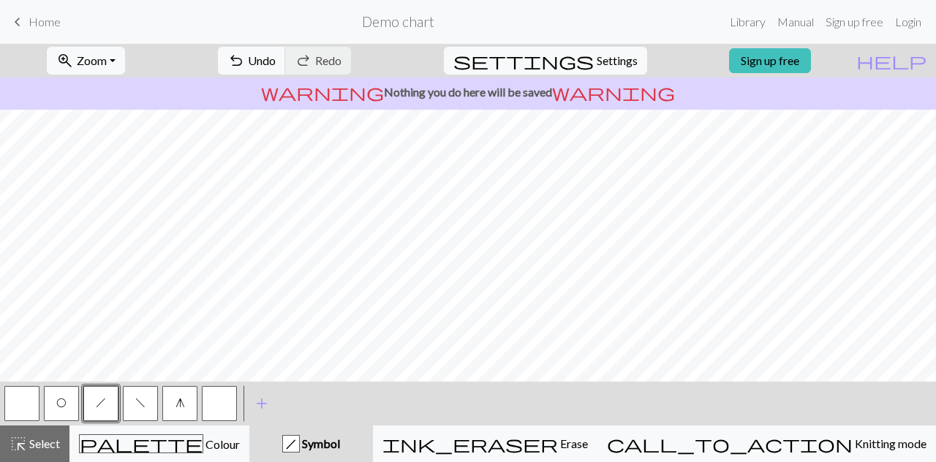
click at [124, 398] on button "f" at bounding box center [140, 403] width 35 height 35
click at [276, 65] on span "Undo" at bounding box center [262, 60] width 28 height 14
click at [276, 62] on span "Undo" at bounding box center [262, 60] width 28 height 14
click at [66, 402] on span "O" at bounding box center [61, 403] width 10 height 12
click at [178, 396] on button "g" at bounding box center [179, 403] width 35 height 35
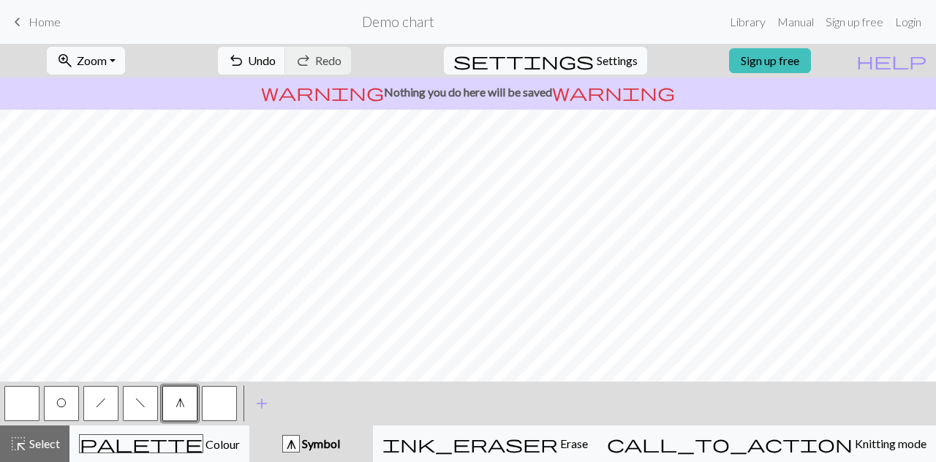
click at [125, 398] on button "f" at bounding box center [140, 403] width 35 height 35
click at [119, 400] on div "h" at bounding box center [101, 404] width 40 height 40
click at [106, 399] on button "h" at bounding box center [100, 403] width 35 height 35
click at [920, 62] on span "help" at bounding box center [892, 60] width 70 height 20
click at [613, 49] on button "settings Settings" at bounding box center [545, 61] width 203 height 28
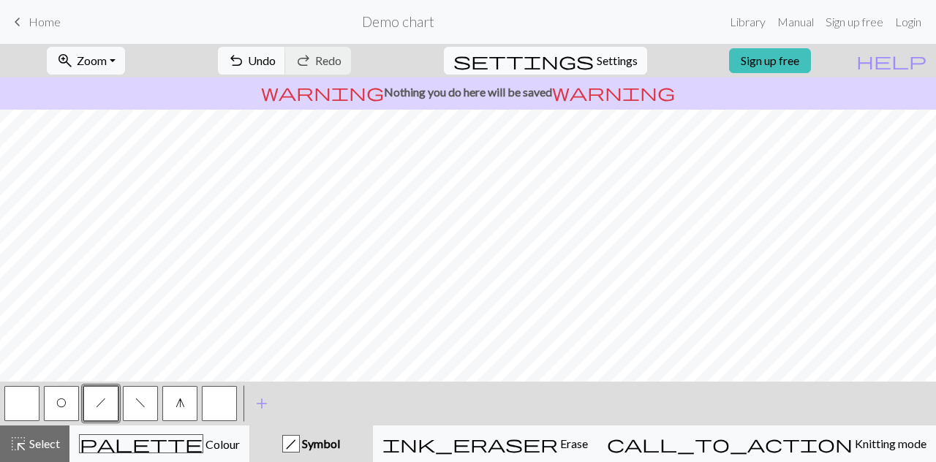
select select "Courier new"
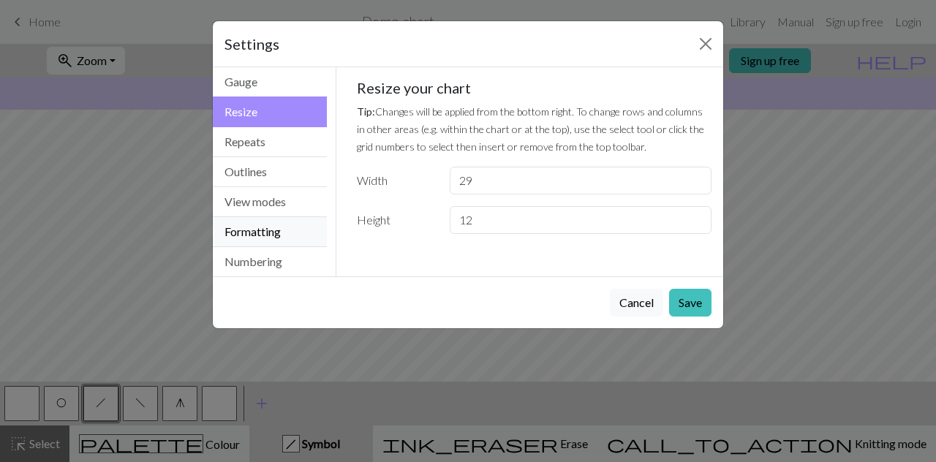
click at [247, 232] on button "Formatting" at bounding box center [270, 232] width 114 height 30
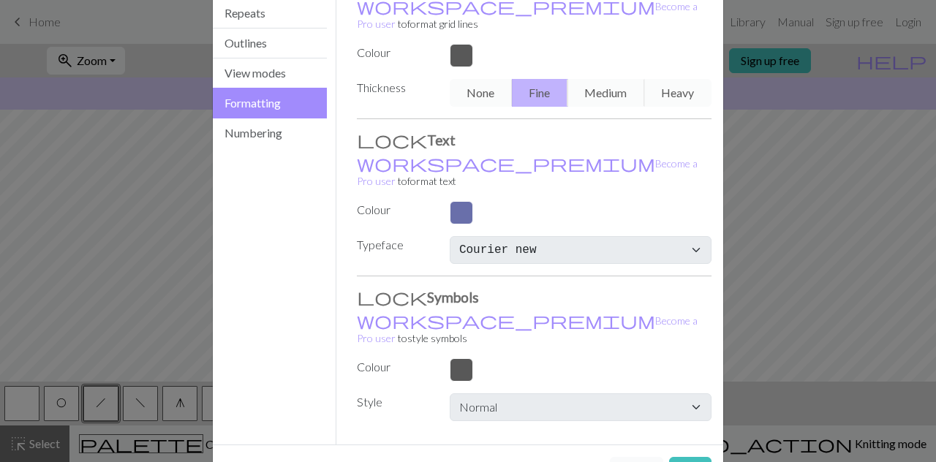
click at [617, 457] on button "Cancel" at bounding box center [636, 471] width 53 height 28
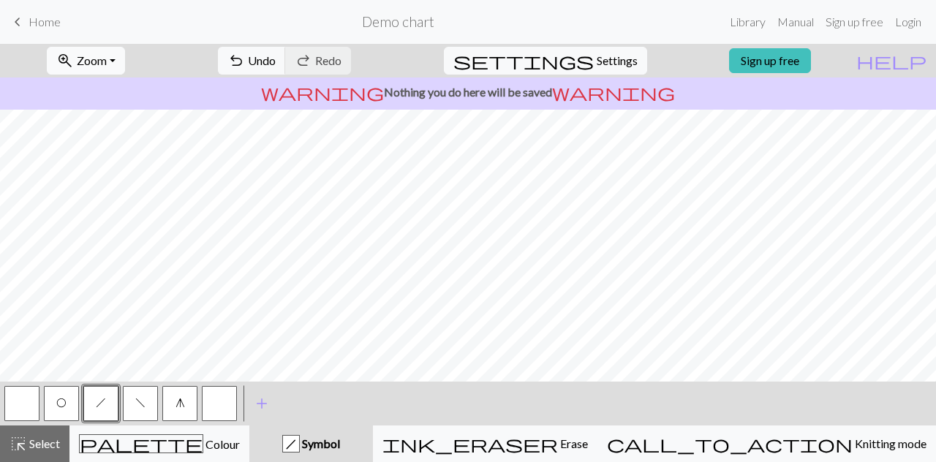
click at [125, 61] on button "zoom_in Zoom Zoom" at bounding box center [86, 61] width 78 height 28
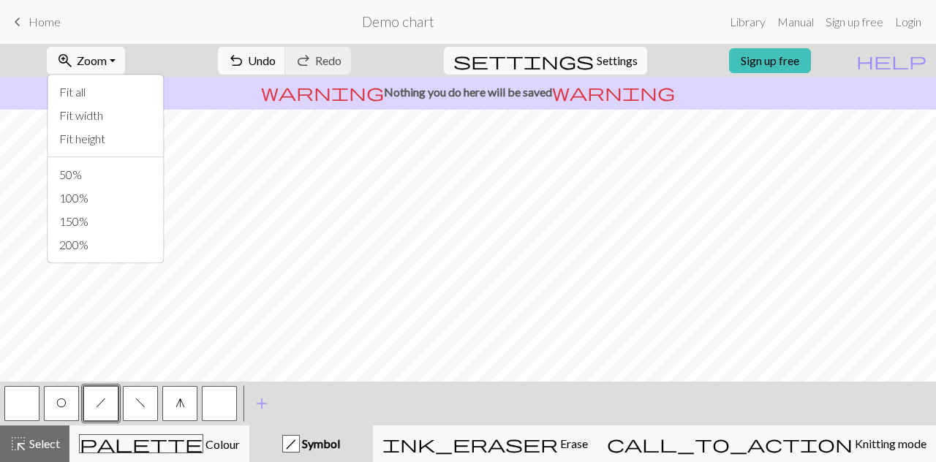
click at [182, 59] on div "zoom_in Zoom Zoom Fit all Fit width Fit height 50% 100% 150% 200% undo Undo Und…" at bounding box center [423, 61] width 847 height 34
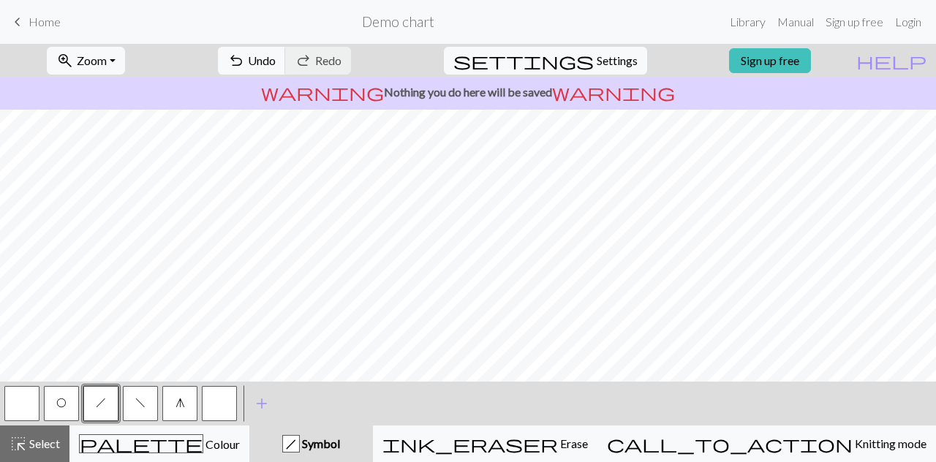
click at [67, 410] on button "O" at bounding box center [61, 403] width 35 height 35
click at [117, 406] on button "h" at bounding box center [100, 403] width 35 height 35
click at [64, 407] on span "O" at bounding box center [61, 403] width 10 height 12
click at [148, 402] on button "f" at bounding box center [140, 403] width 35 height 35
click at [21, 400] on button "button" at bounding box center [21, 403] width 35 height 35
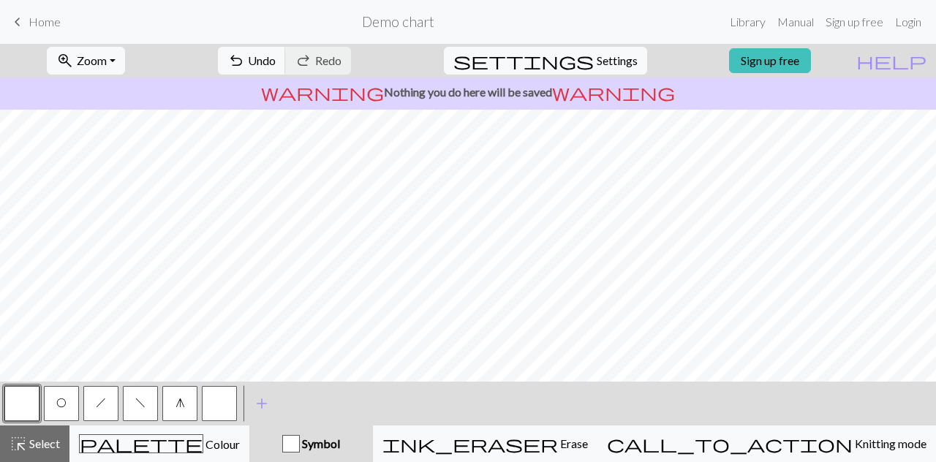
click at [103, 398] on span "h" at bounding box center [101, 403] width 10 height 12
click at [76, 412] on button "O" at bounding box center [61, 403] width 35 height 35
click at [240, 298] on div "zoom_in Zoom Zoom Fit all Fit width Fit height 50% 100% 150% 200% undo Undo Und…" at bounding box center [468, 253] width 936 height 418
click at [102, 388] on button "h" at bounding box center [100, 403] width 35 height 35
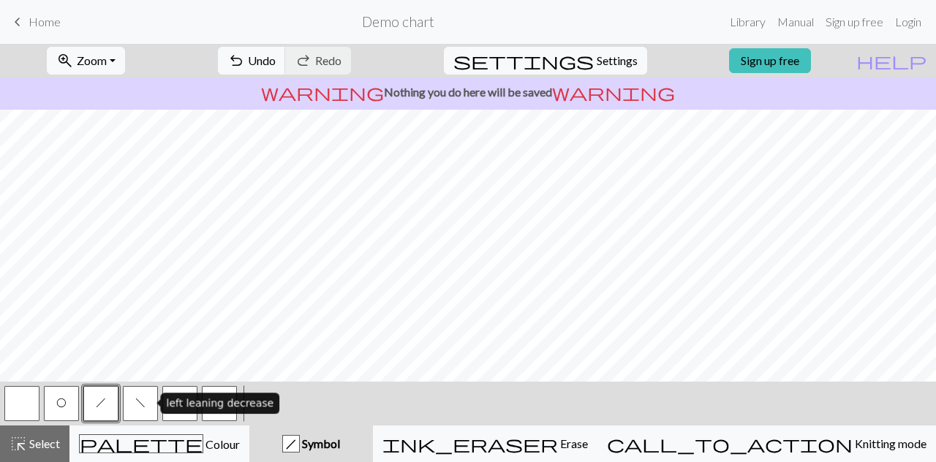
click at [129, 401] on button "f" at bounding box center [140, 403] width 35 height 35
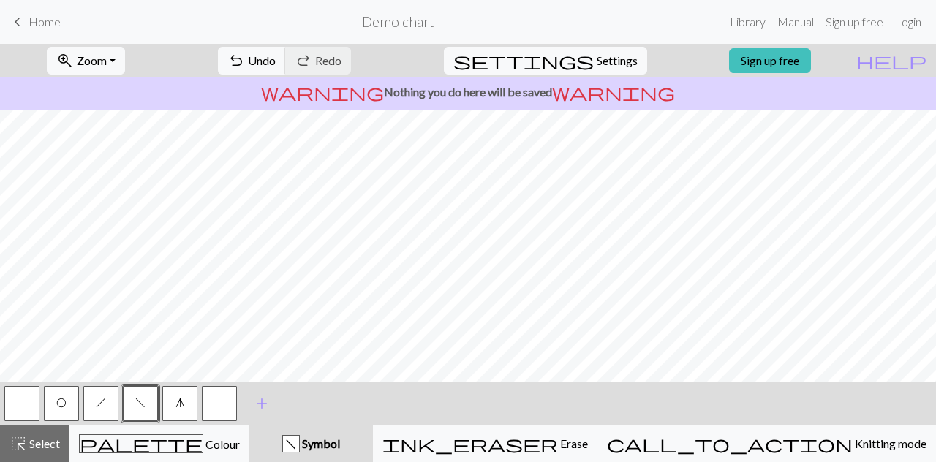
click at [70, 397] on button "O" at bounding box center [61, 403] width 35 height 35
